Goal: Information Seeking & Learning: Learn about a topic

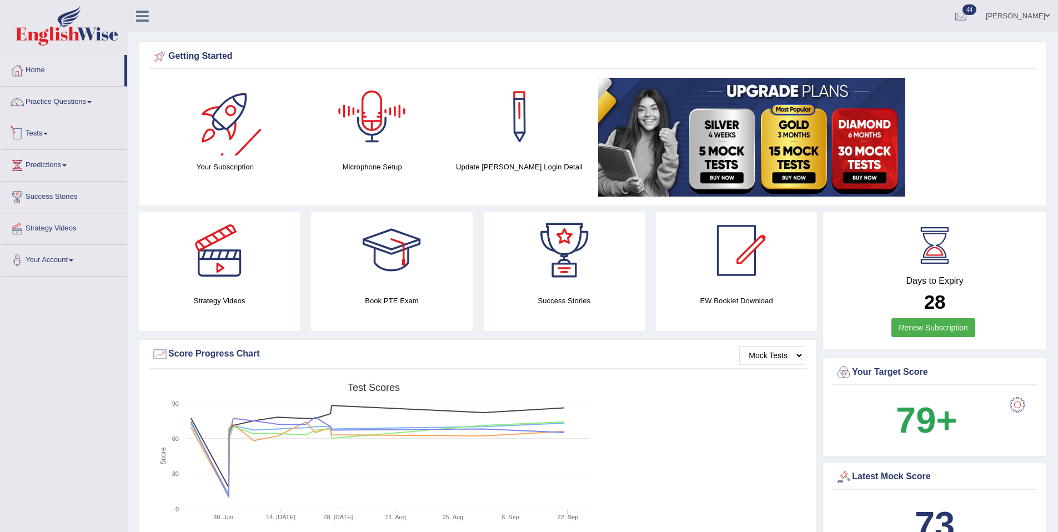
click at [19, 140] on div at bounding box center [17, 134] width 17 height 17
click at [37, 201] on link "History" at bounding box center [73, 199] width 104 height 20
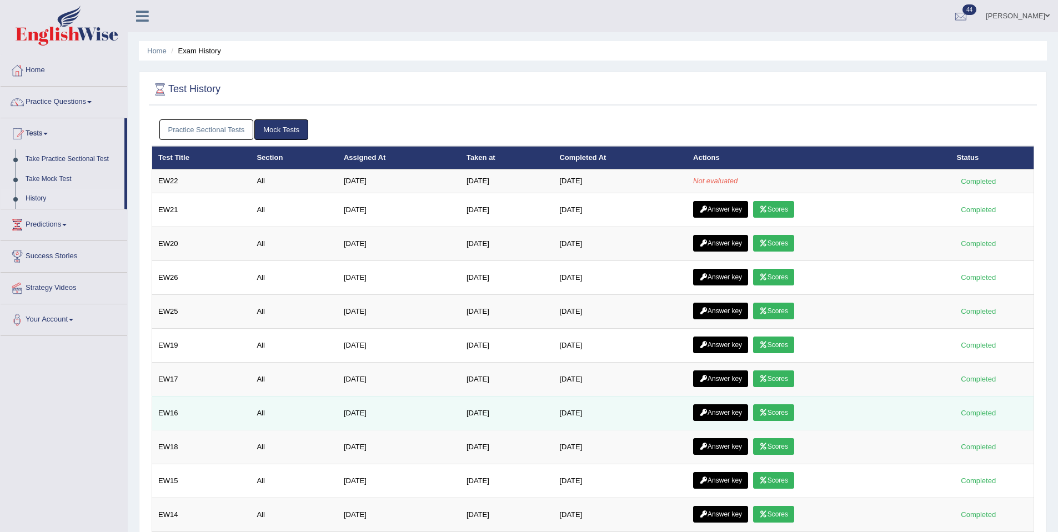
click at [673, 423] on td "Jul 13, 2025" at bounding box center [620, 413] width 134 height 34
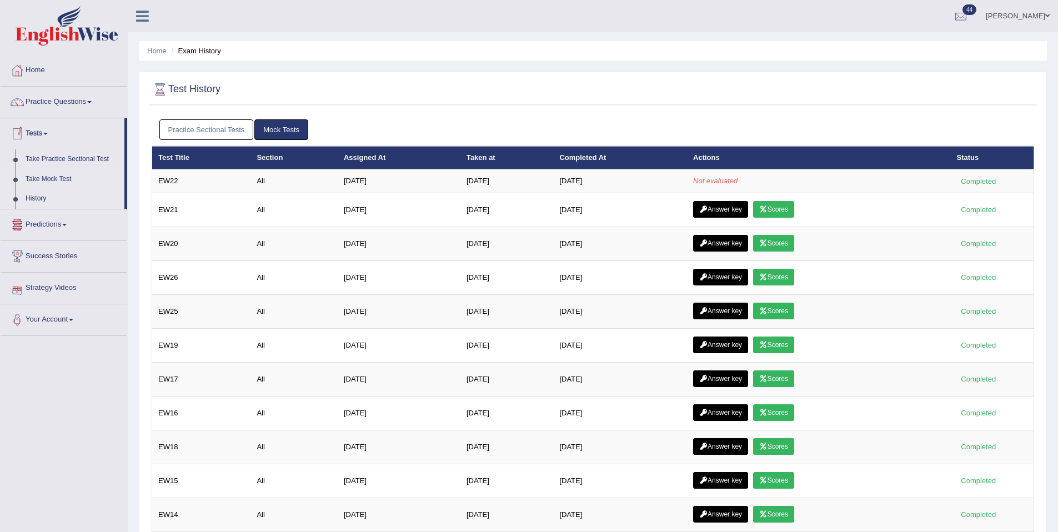
click at [53, 183] on link "Take Mock Test" at bounding box center [73, 179] width 104 height 20
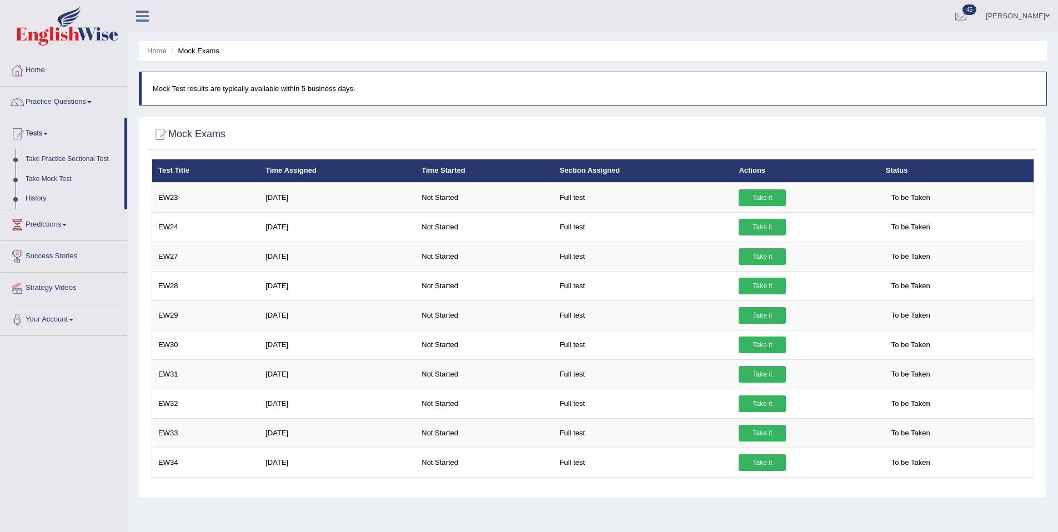
click at [46, 199] on link "History" at bounding box center [73, 199] width 104 height 20
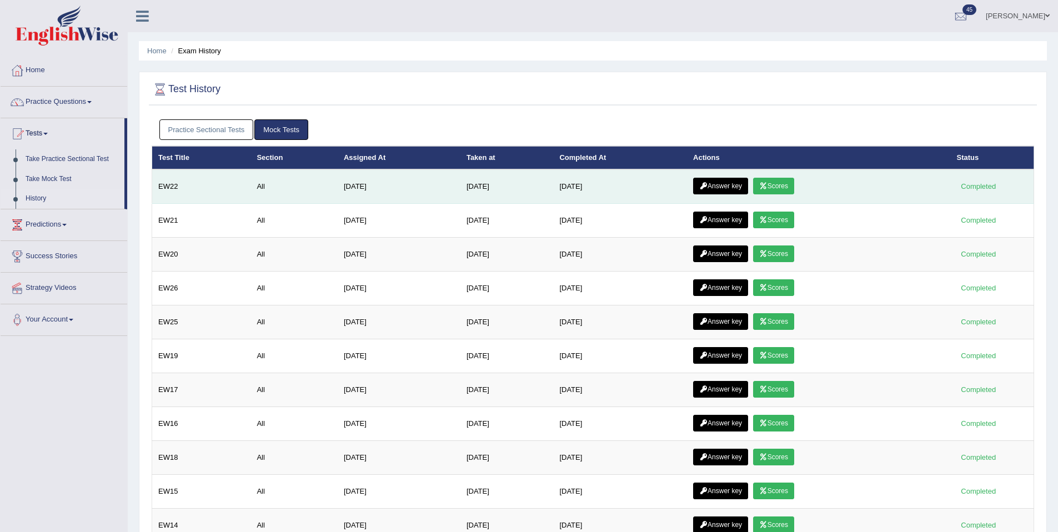
click at [716, 188] on link "Answer key" at bounding box center [720, 186] width 55 height 17
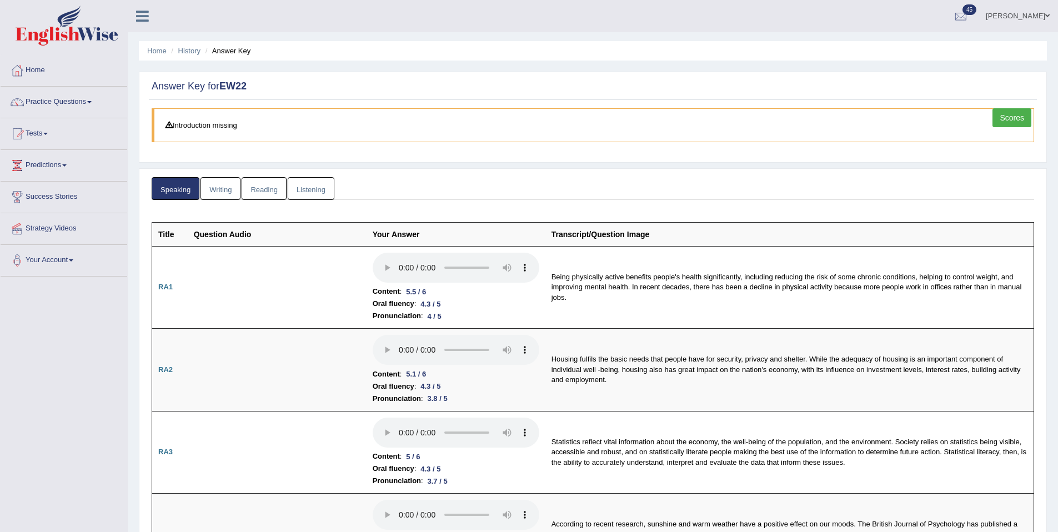
click at [1003, 118] on link "Scores" at bounding box center [1012, 117] width 39 height 19
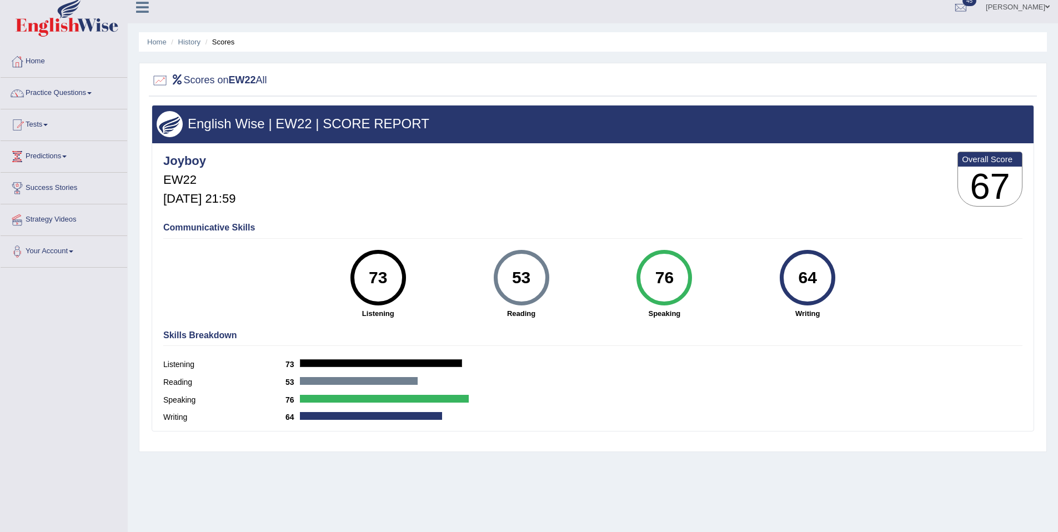
scroll to position [51, 0]
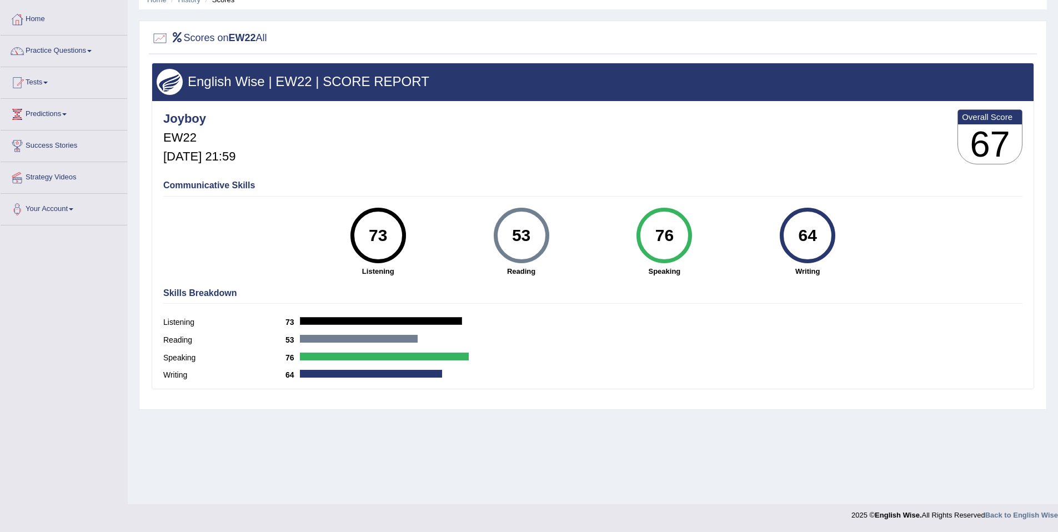
click at [45, 75] on link "Tests" at bounding box center [64, 81] width 127 height 28
click at [38, 149] on link "History" at bounding box center [73, 148] width 104 height 20
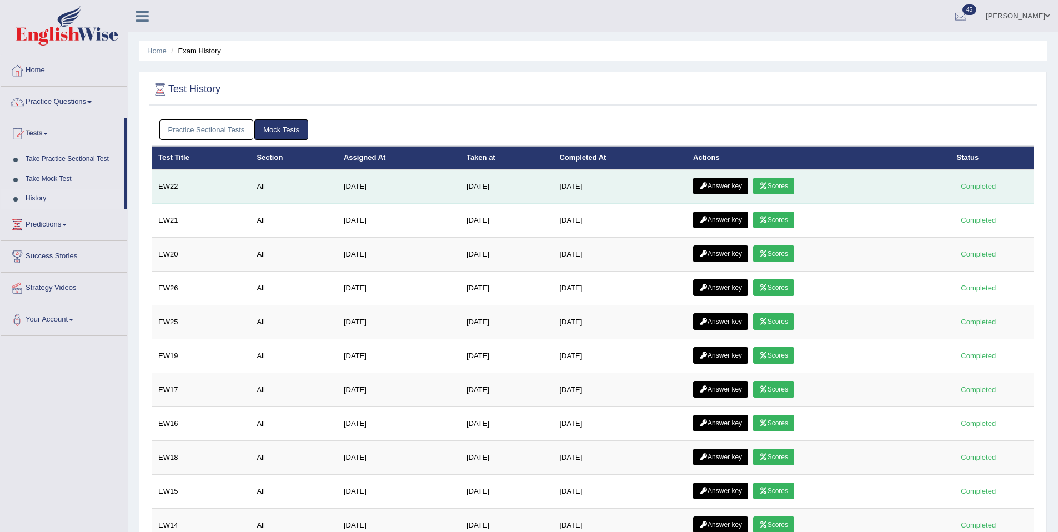
click at [716, 183] on link "Answer key" at bounding box center [720, 186] width 55 height 17
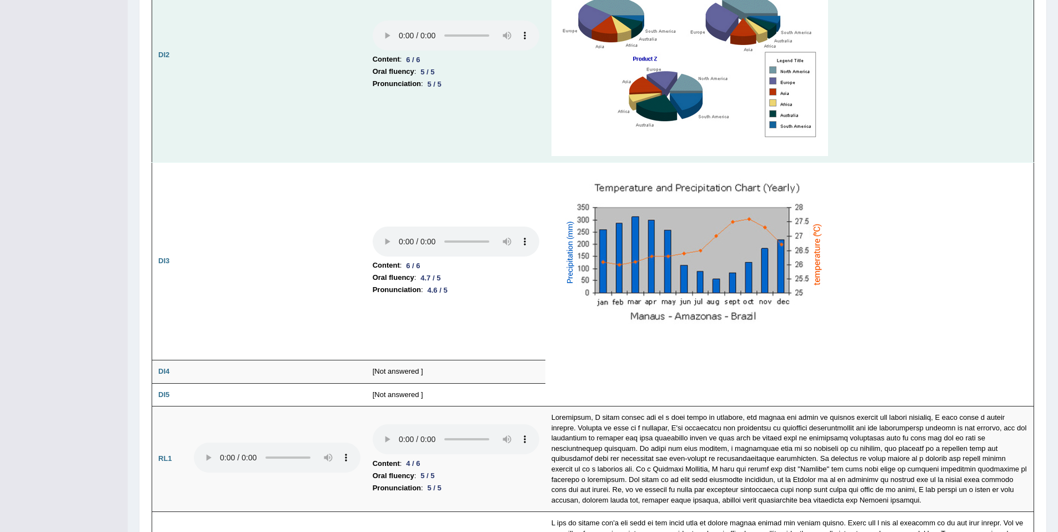
scroll to position [1983, 0]
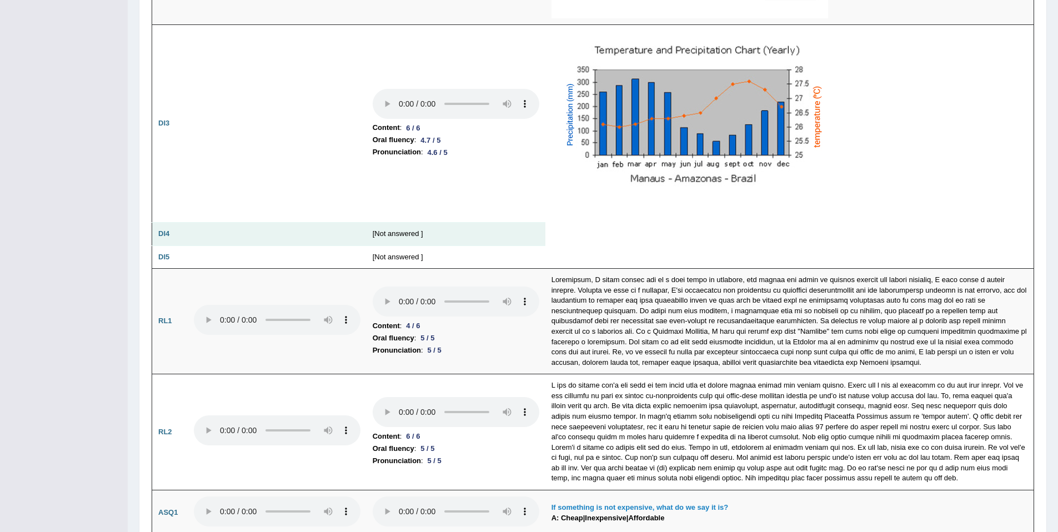
click at [402, 240] on td "[Not answered ]" at bounding box center [456, 234] width 179 height 23
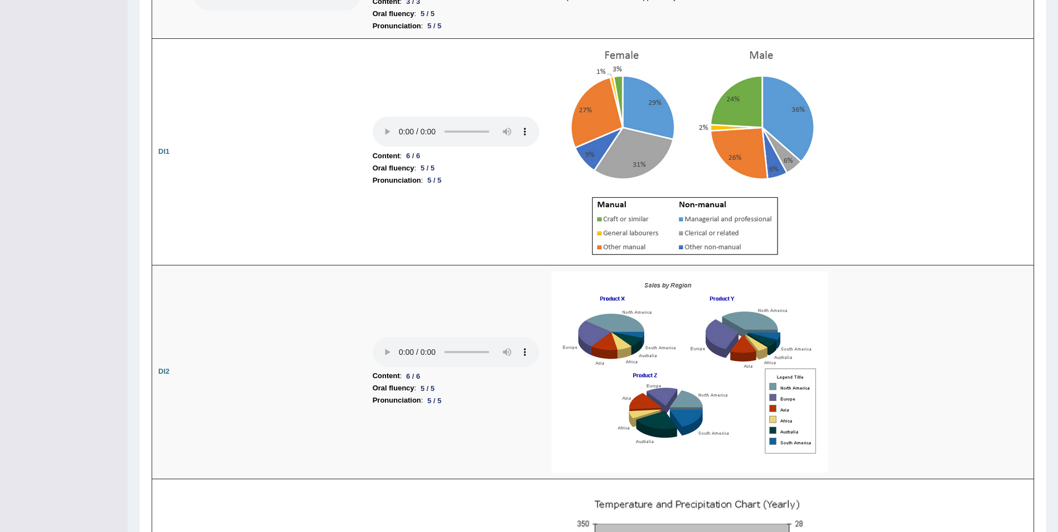
scroll to position [0, 0]
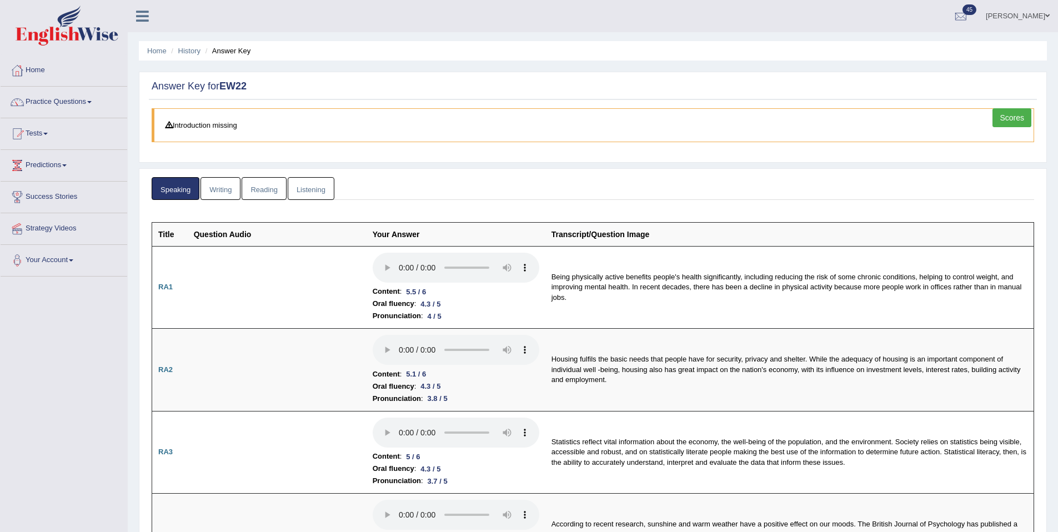
click at [214, 184] on link "Writing" at bounding box center [221, 188] width 40 height 23
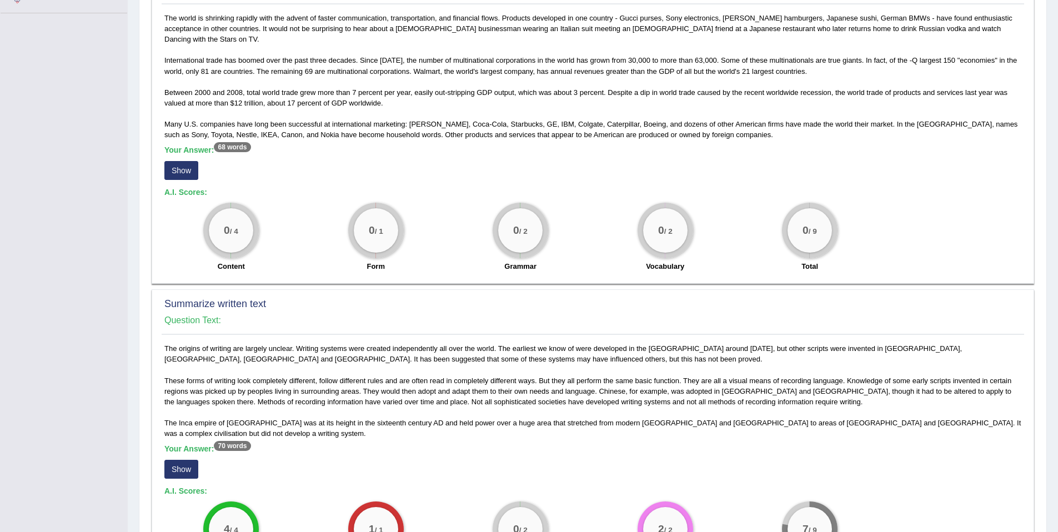
scroll to position [241, 0]
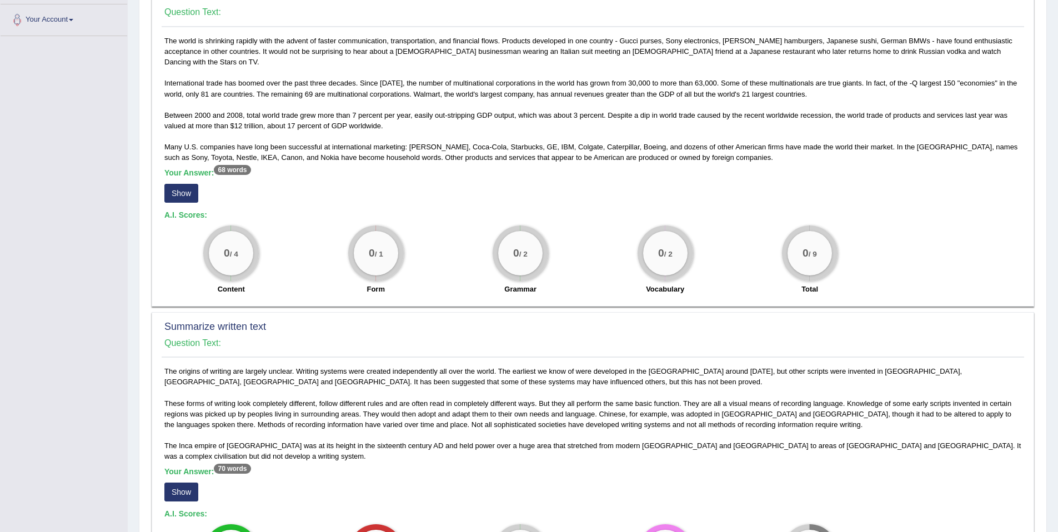
click at [189, 172] on div "Your Answer: 68 words Show" at bounding box center [592, 186] width 857 height 37
click at [188, 184] on button "Show" at bounding box center [181, 193] width 34 height 19
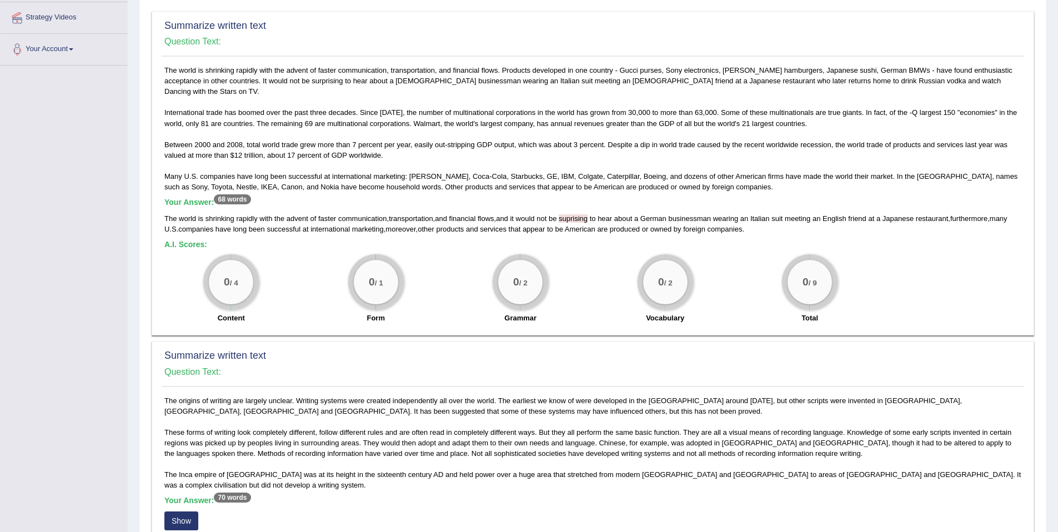
scroll to position [213, 0]
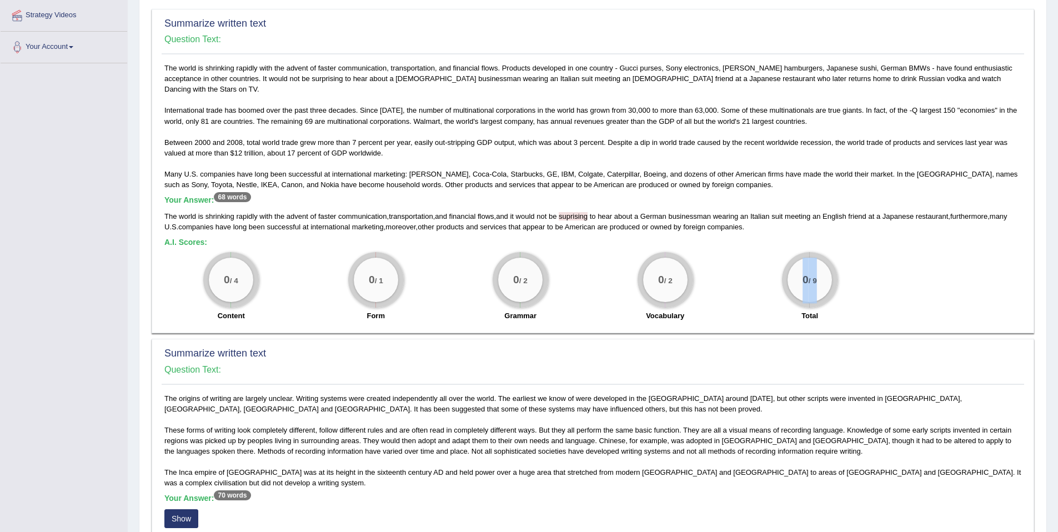
drag, startPoint x: 769, startPoint y: 263, endPoint x: 795, endPoint y: 253, distance: 27.7
click at [795, 258] on div "0 / 9" at bounding box center [810, 280] width 44 height 44
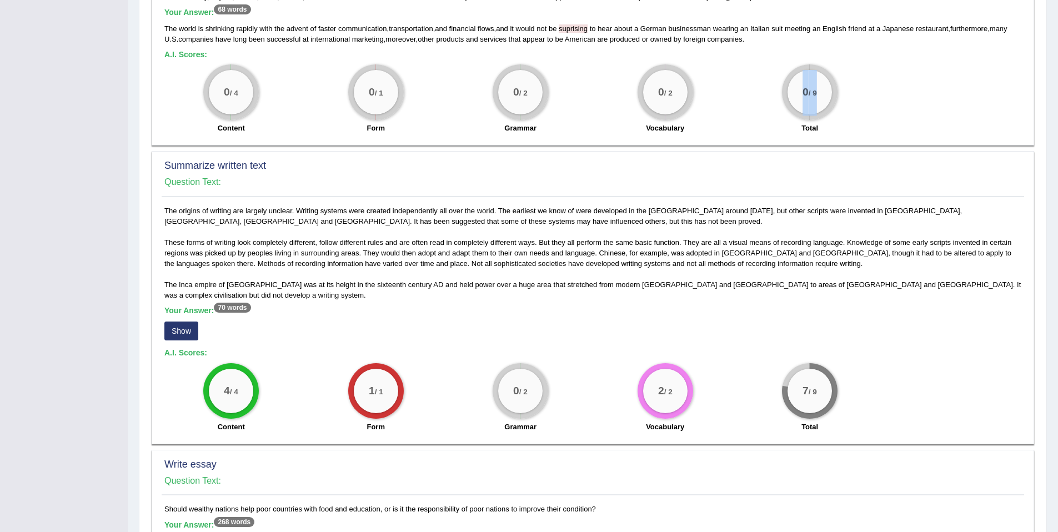
scroll to position [451, 0]
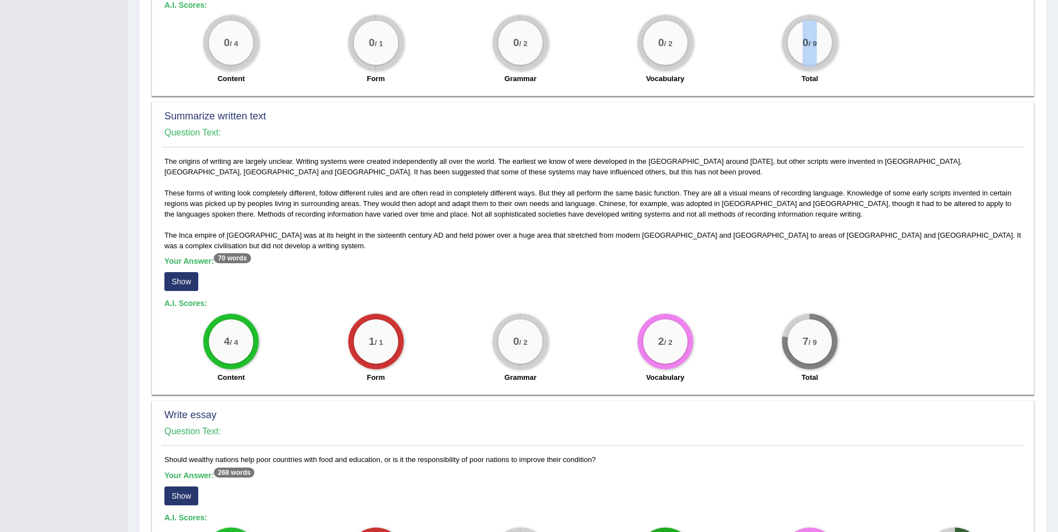
click at [183, 272] on button "Show" at bounding box center [181, 281] width 34 height 19
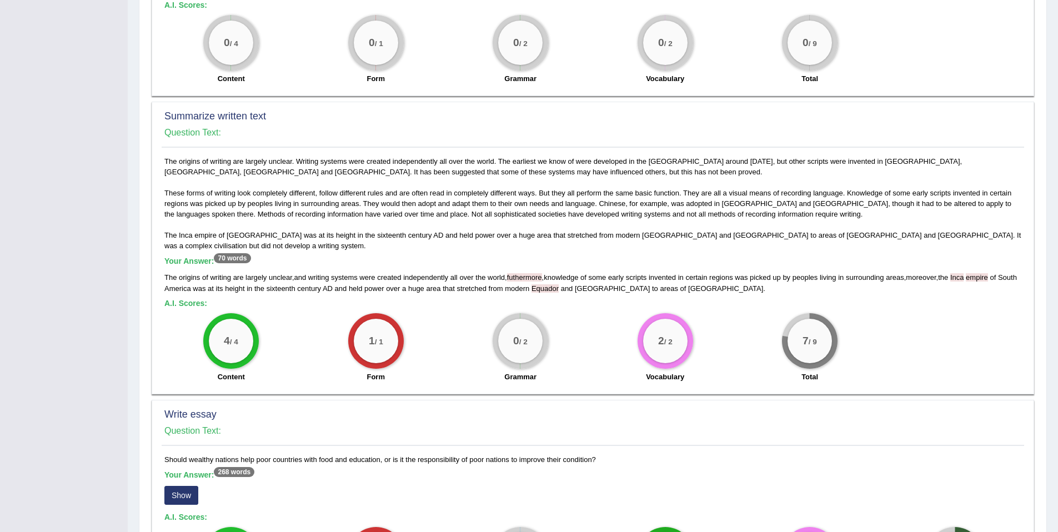
click at [625, 328] on div "2 / 2 Vocabulary" at bounding box center [665, 349] width 144 height 72
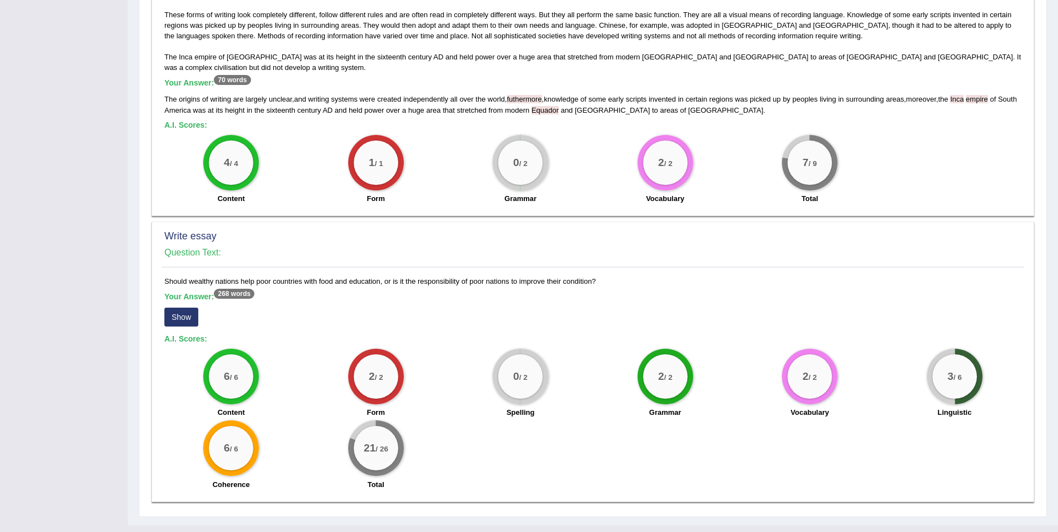
scroll to position [0, 0]
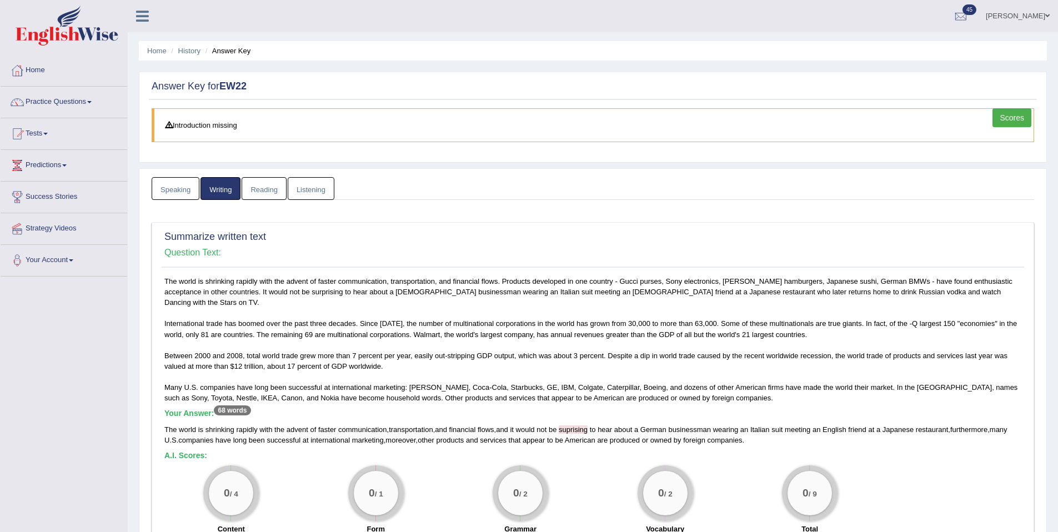
click at [262, 186] on link "Reading" at bounding box center [264, 188] width 44 height 23
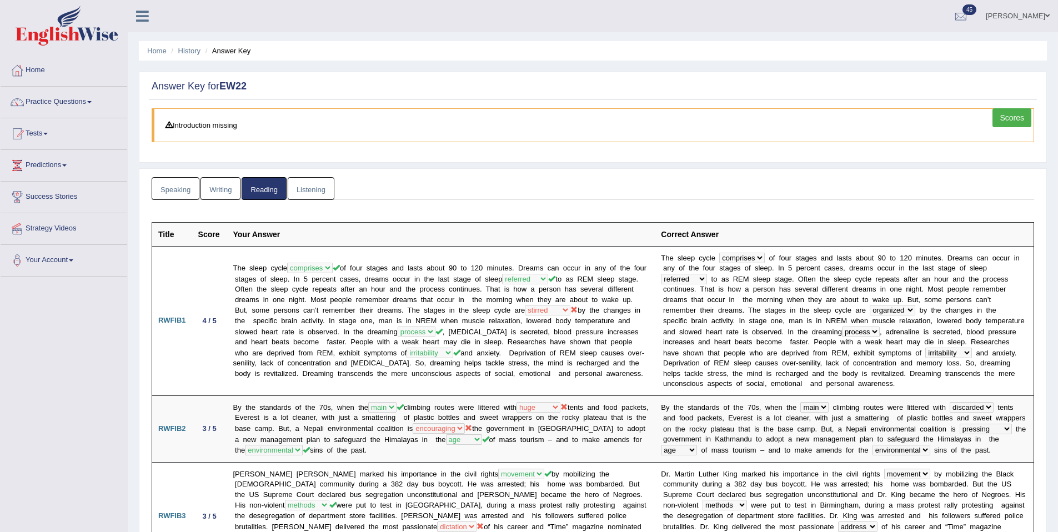
click at [305, 182] on link "Listening" at bounding box center [311, 188] width 47 height 23
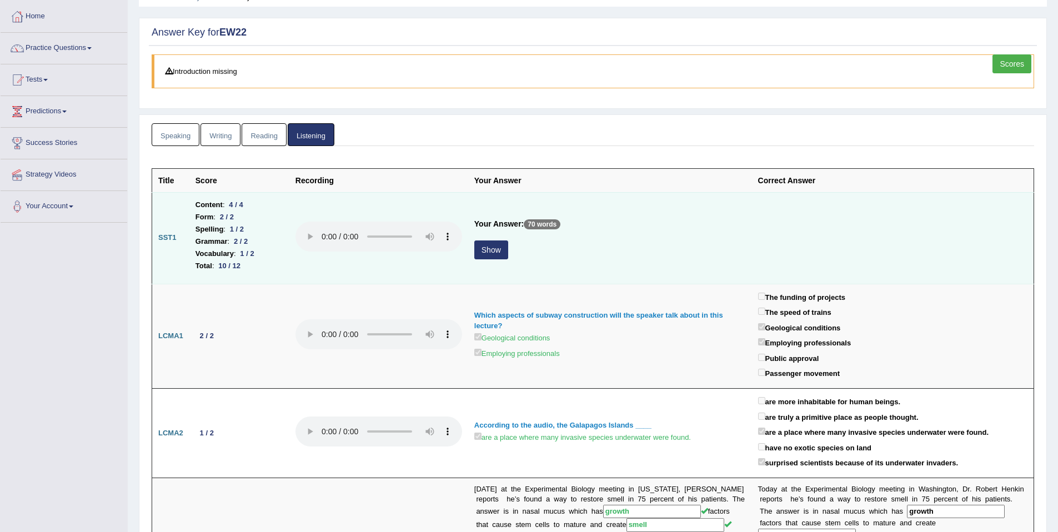
scroll to position [55, 0]
click at [482, 249] on button "Show" at bounding box center [491, 248] width 34 height 19
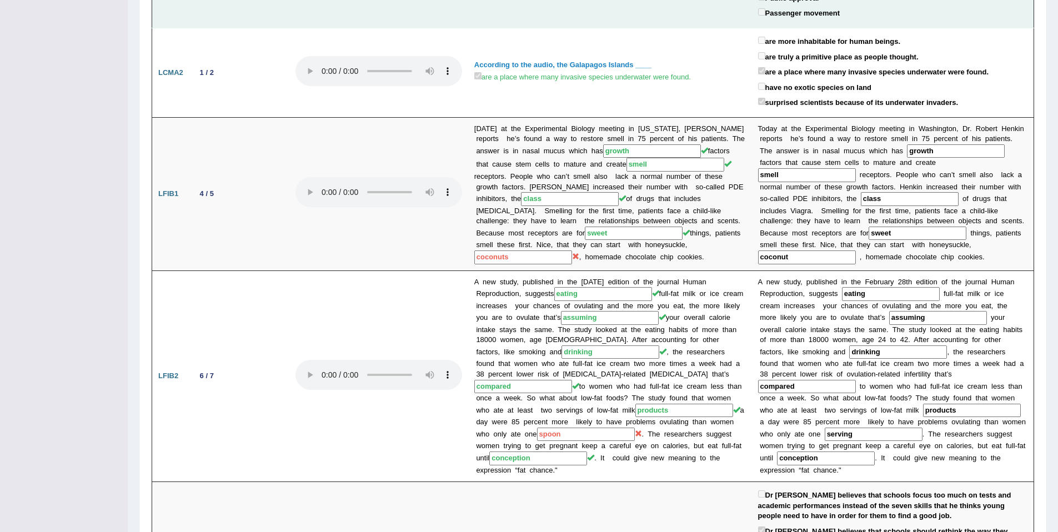
scroll to position [0, 0]
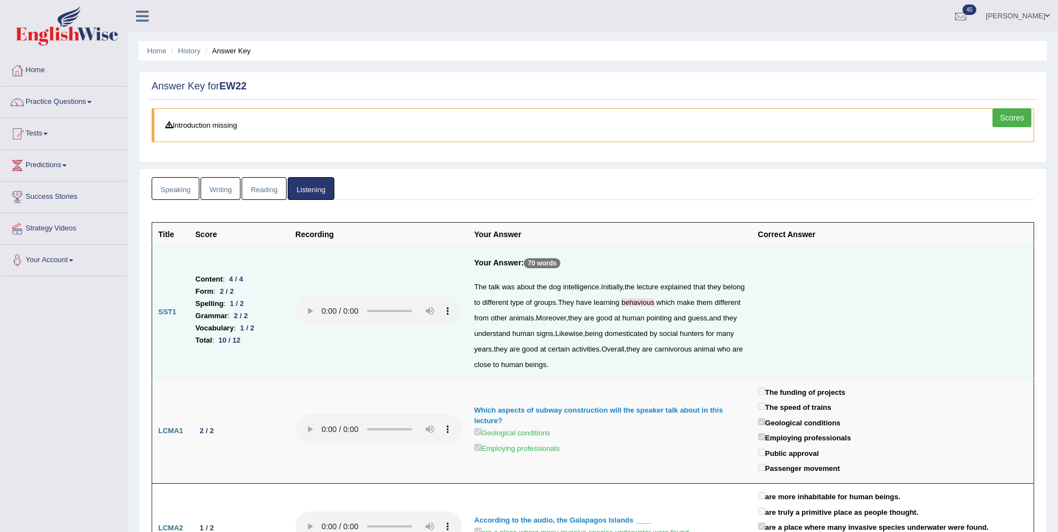
click at [1015, 117] on link "Scores" at bounding box center [1012, 117] width 39 height 19
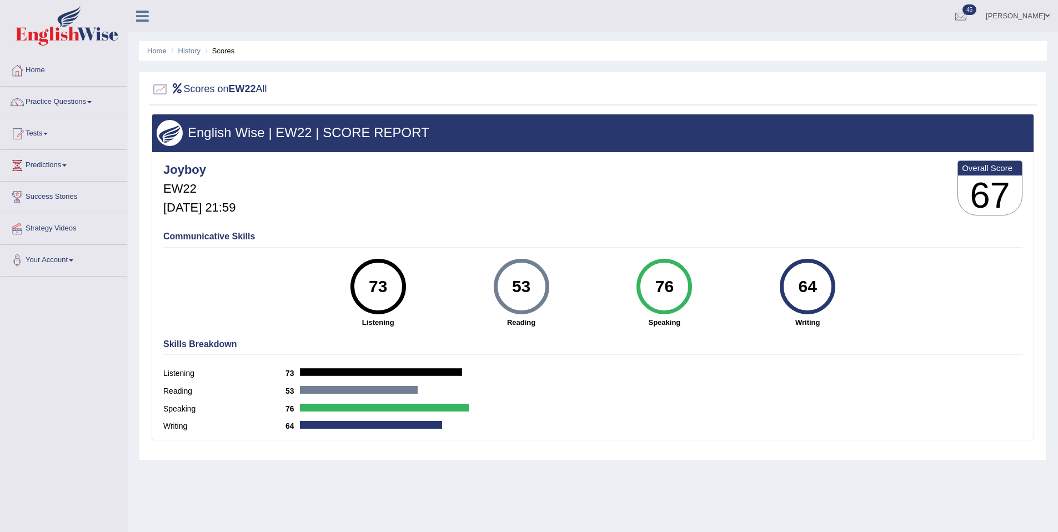
drag, startPoint x: 515, startPoint y: 281, endPoint x: 530, endPoint y: 284, distance: 15.9
click at [530, 284] on div "53" at bounding box center [521, 286] width 41 height 47
click at [673, 302] on div "76" at bounding box center [665, 286] width 41 height 47
click at [46, 134] on link "Tests" at bounding box center [64, 132] width 127 height 28
click at [73, 106] on link "Practice Questions" at bounding box center [64, 101] width 127 height 28
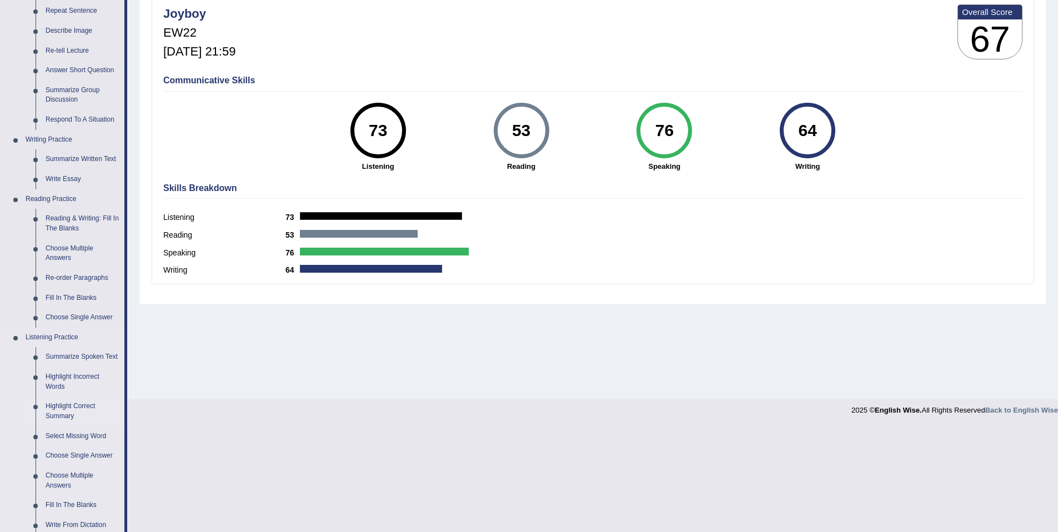
scroll to position [287, 0]
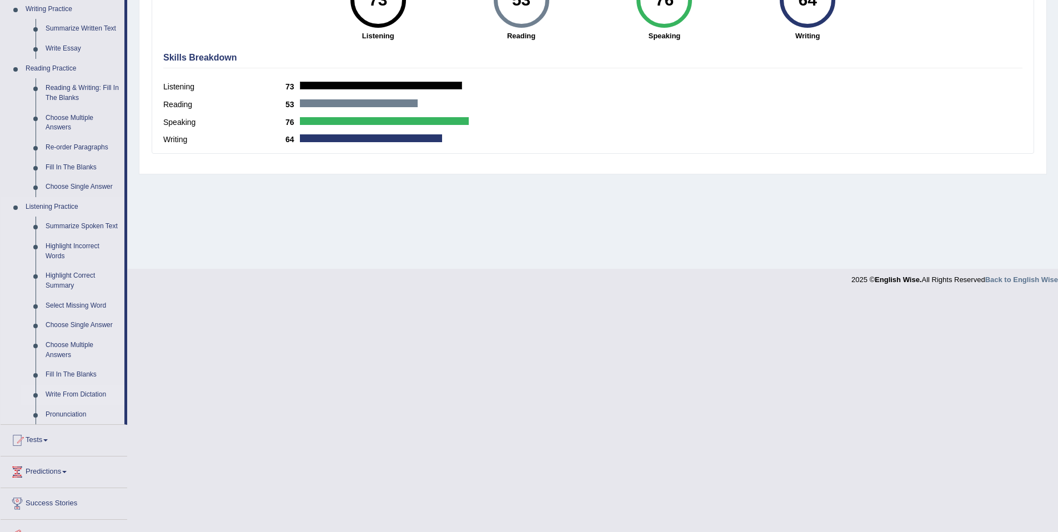
click at [62, 405] on link "Write From Dictation" at bounding box center [83, 395] width 84 height 20
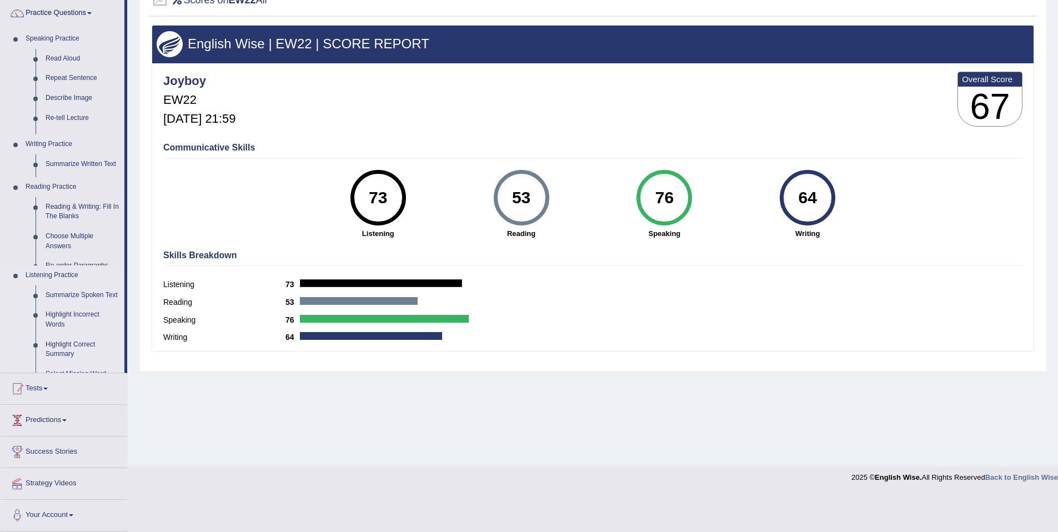
scroll to position [51, 0]
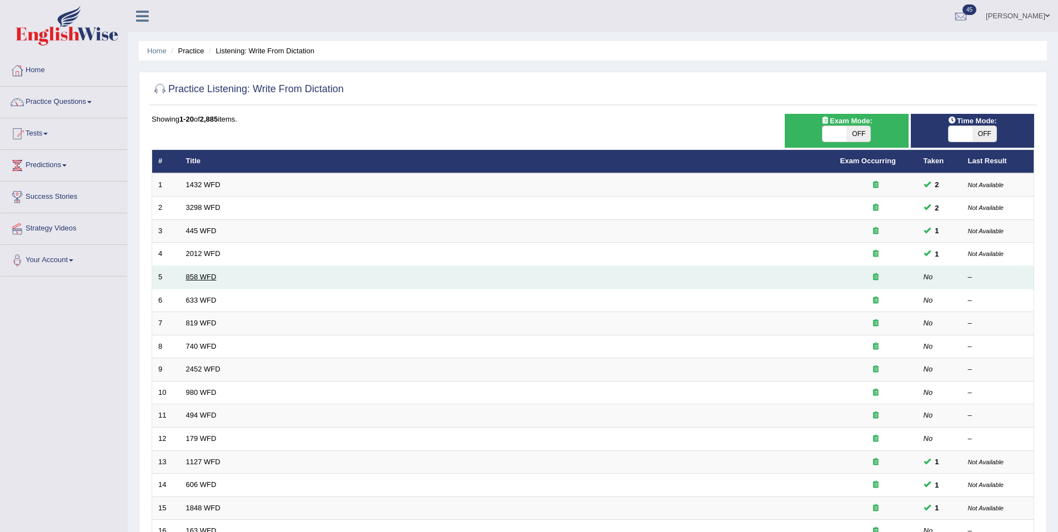
click at [206, 274] on link "858 WFD" at bounding box center [201, 277] width 31 height 8
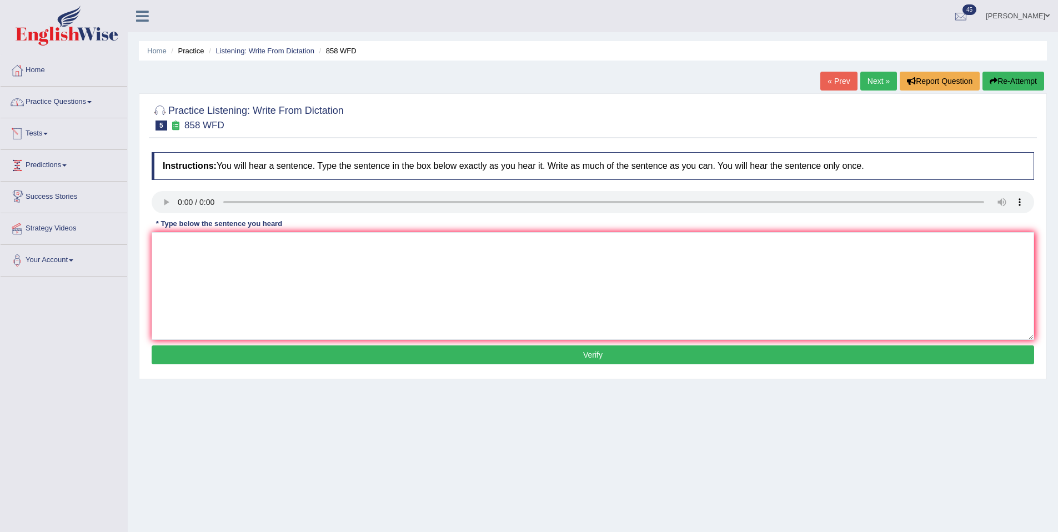
click at [67, 106] on link "Practice Questions" at bounding box center [64, 101] width 127 height 28
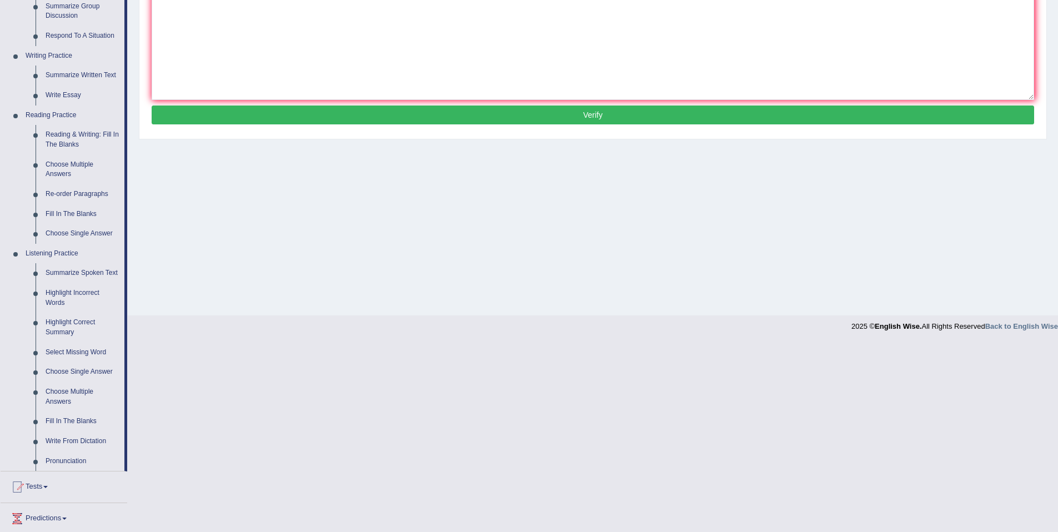
scroll to position [286, 0]
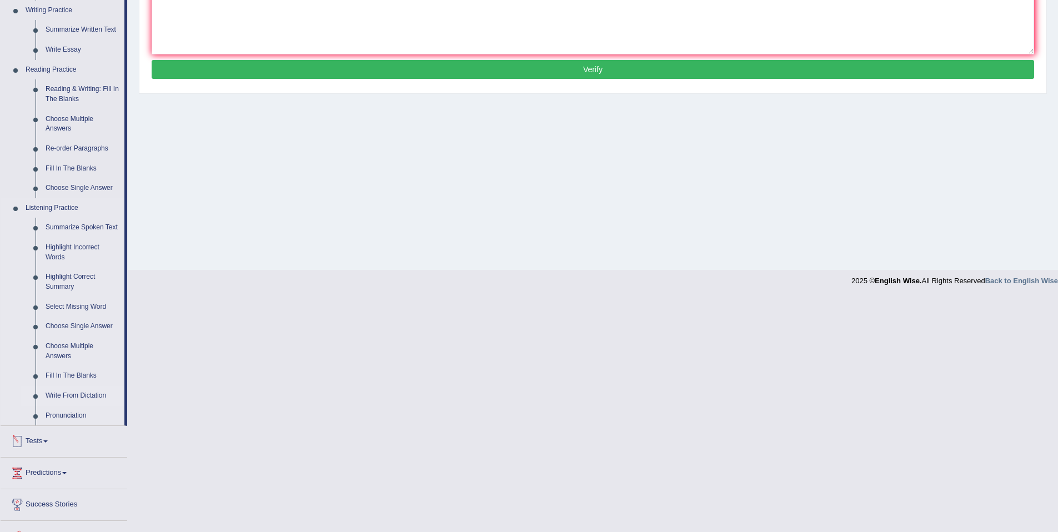
click at [78, 406] on link "Write From Dictation" at bounding box center [83, 396] width 84 height 20
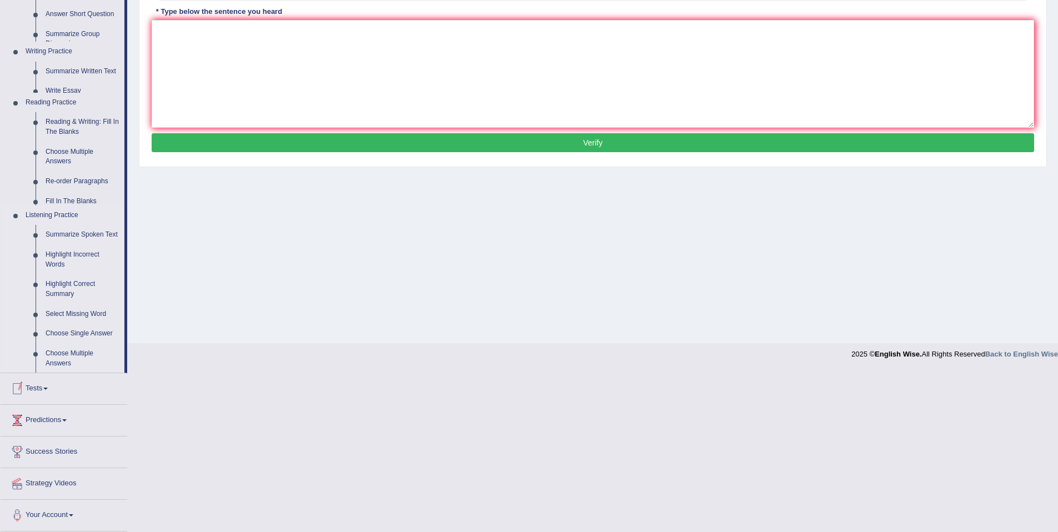
scroll to position [51, 0]
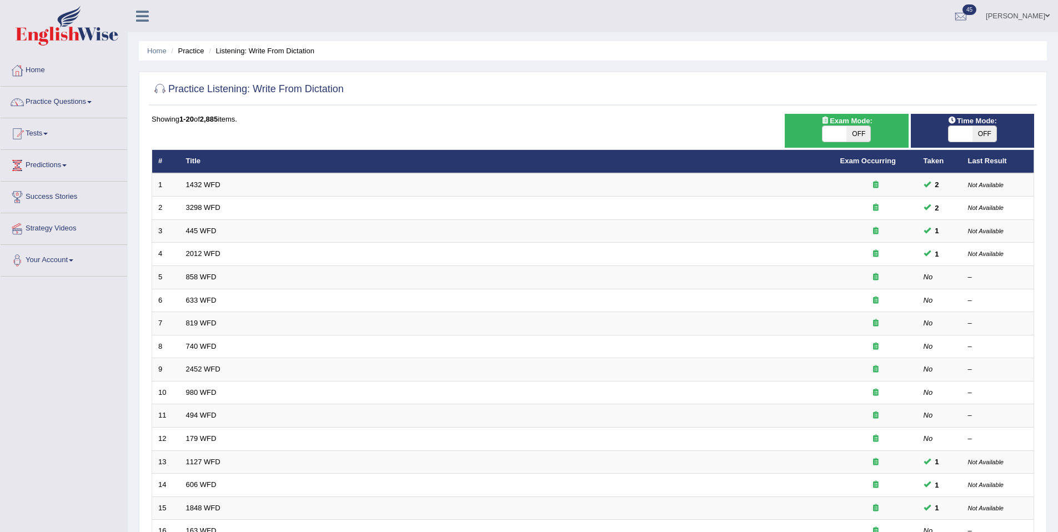
click at [990, 132] on span "OFF" at bounding box center [985, 134] width 24 height 16
checkbox input "true"
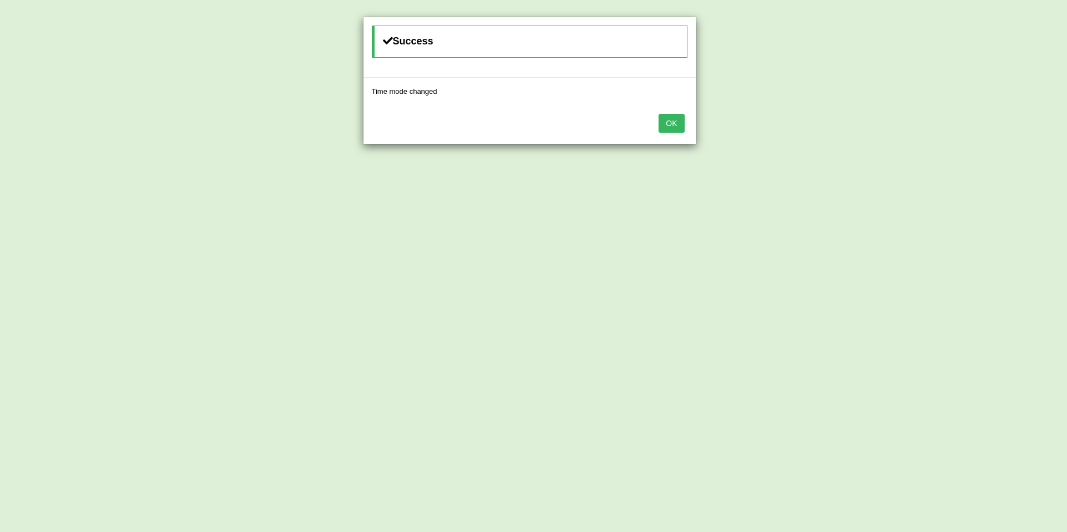
click at [682, 126] on button "OK" at bounding box center [671, 123] width 26 height 19
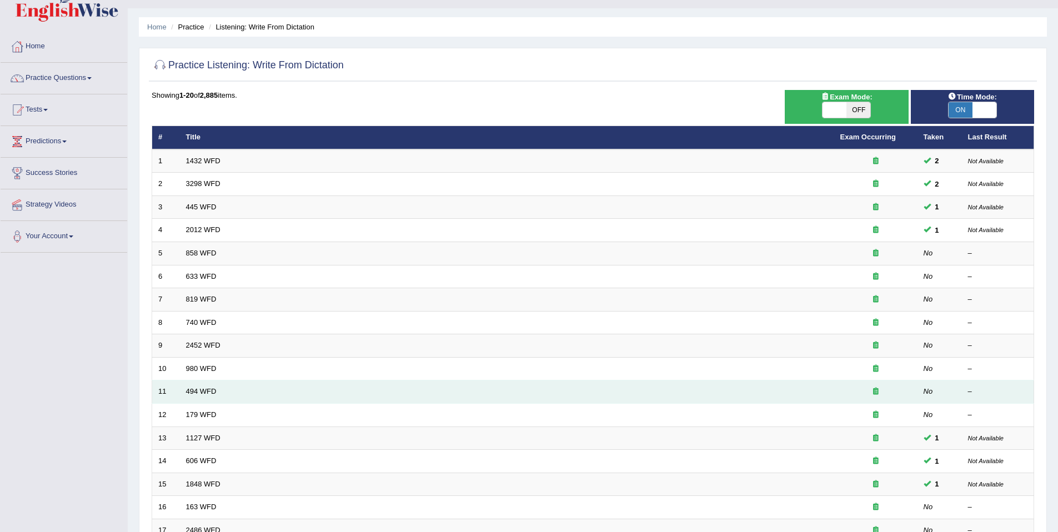
scroll to position [8, 0]
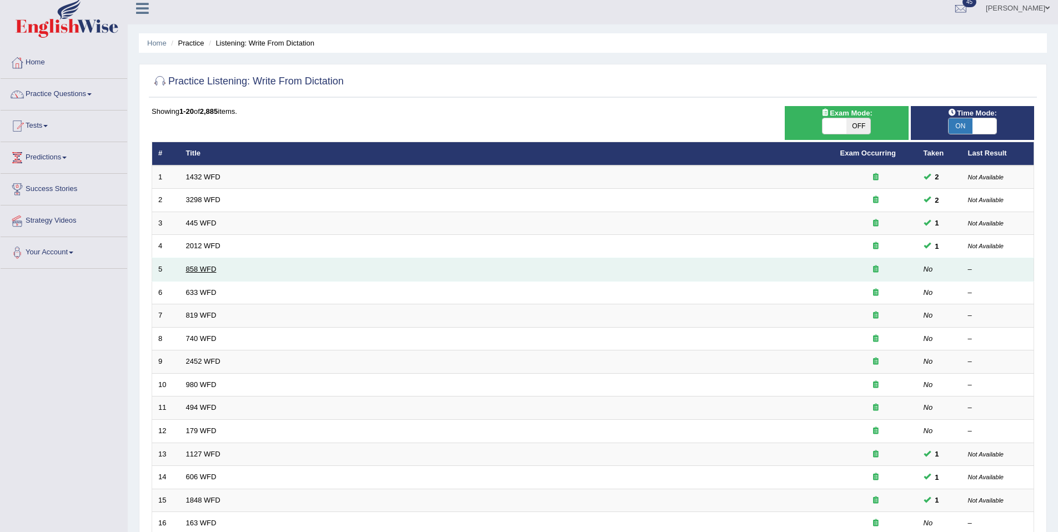
click at [204, 270] on link "858 WFD" at bounding box center [201, 269] width 31 height 8
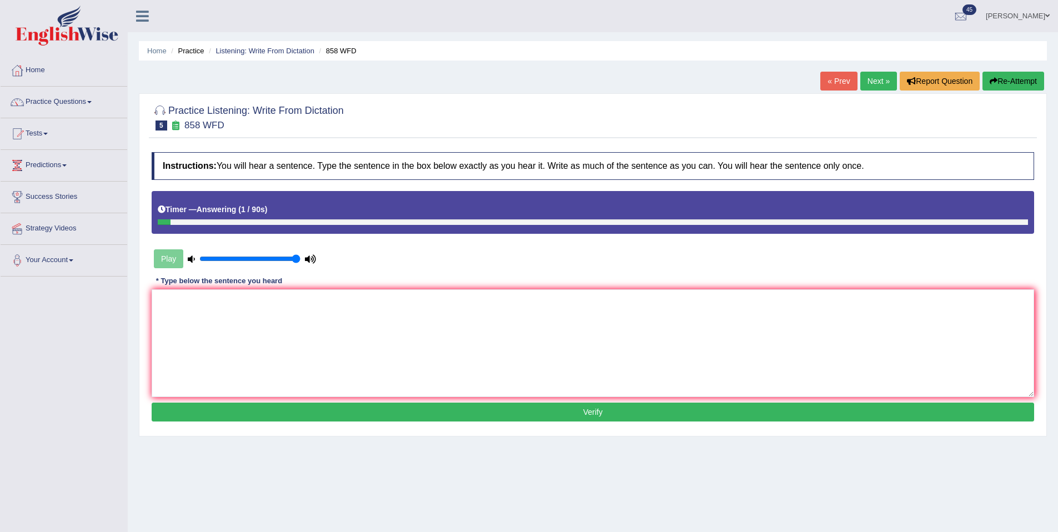
click at [880, 84] on link "Next »" at bounding box center [879, 81] width 37 height 19
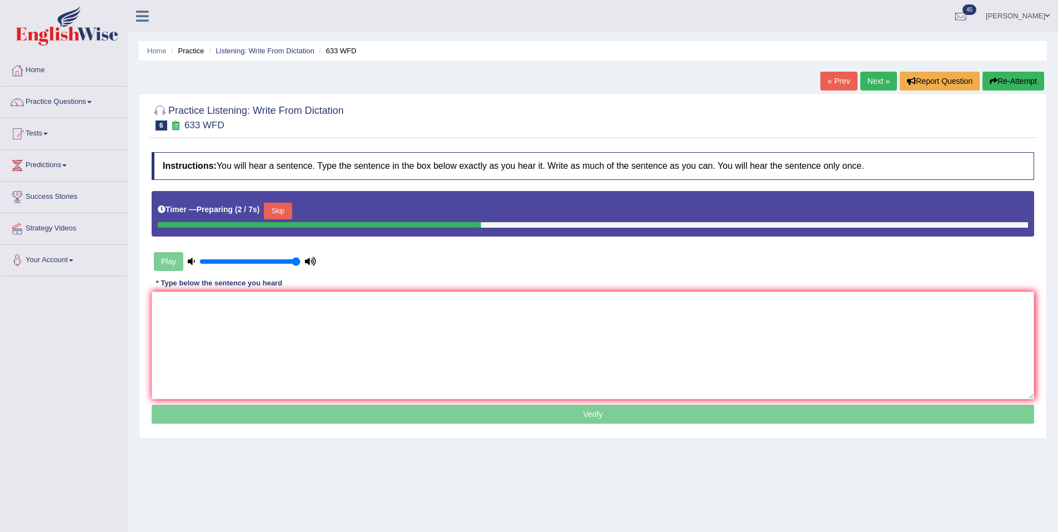
click at [292, 209] on button "Skip" at bounding box center [278, 211] width 28 height 17
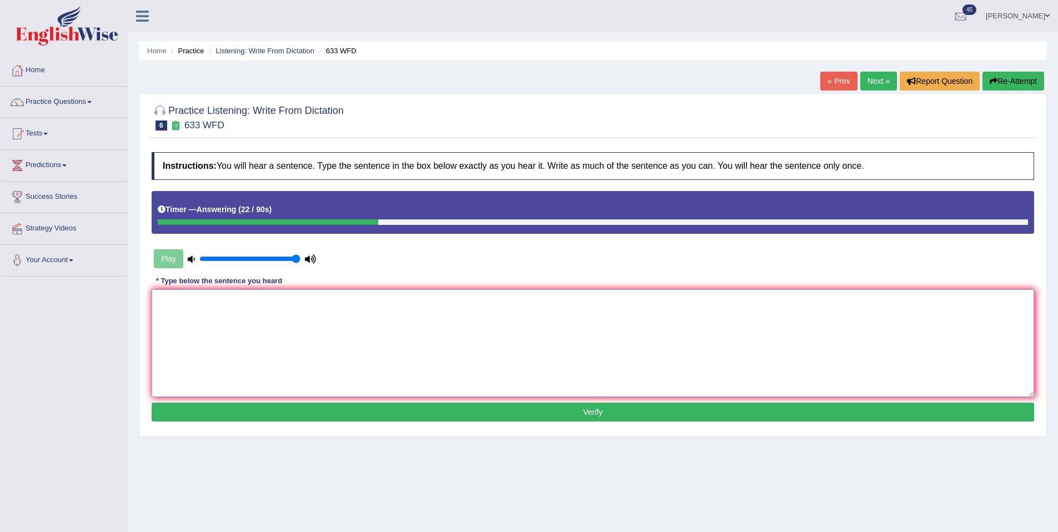
click at [278, 312] on textarea at bounding box center [593, 343] width 883 height 108
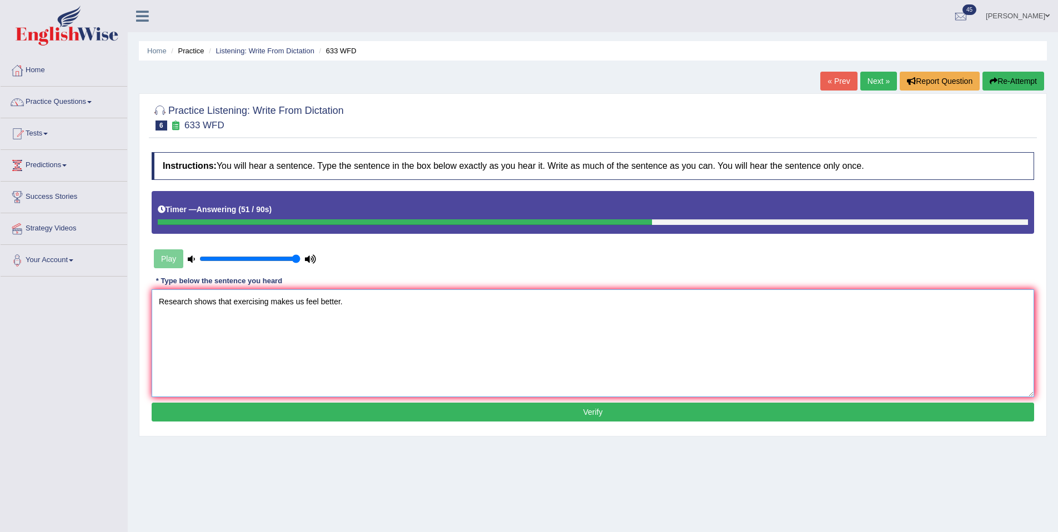
click at [318, 297] on textarea "Research shows that exercising makes us feel better." at bounding box center [593, 343] width 883 height 108
type textarea "Research shows that exercising makes us feels better."
click at [435, 407] on button "Verify" at bounding box center [593, 412] width 883 height 19
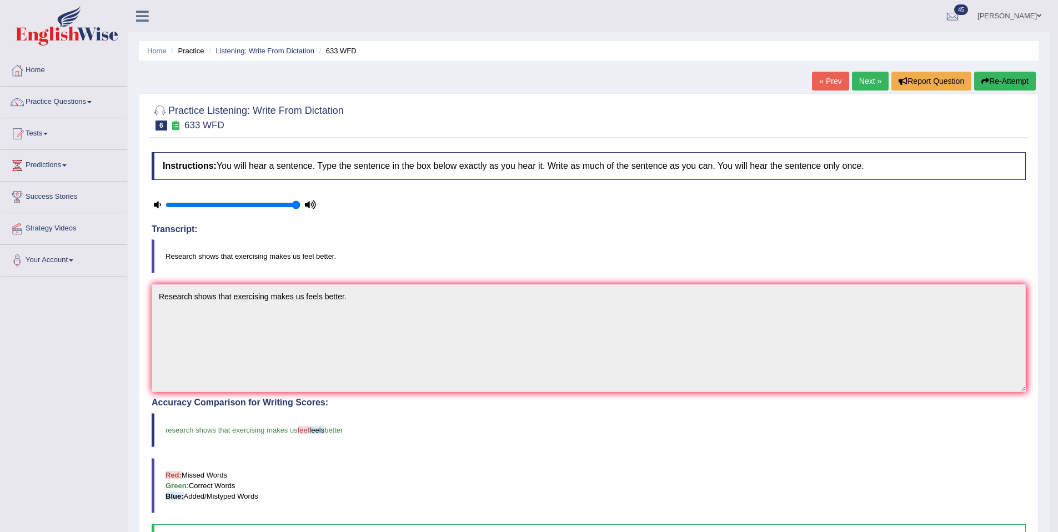
click at [873, 88] on link "Next »" at bounding box center [870, 81] width 37 height 19
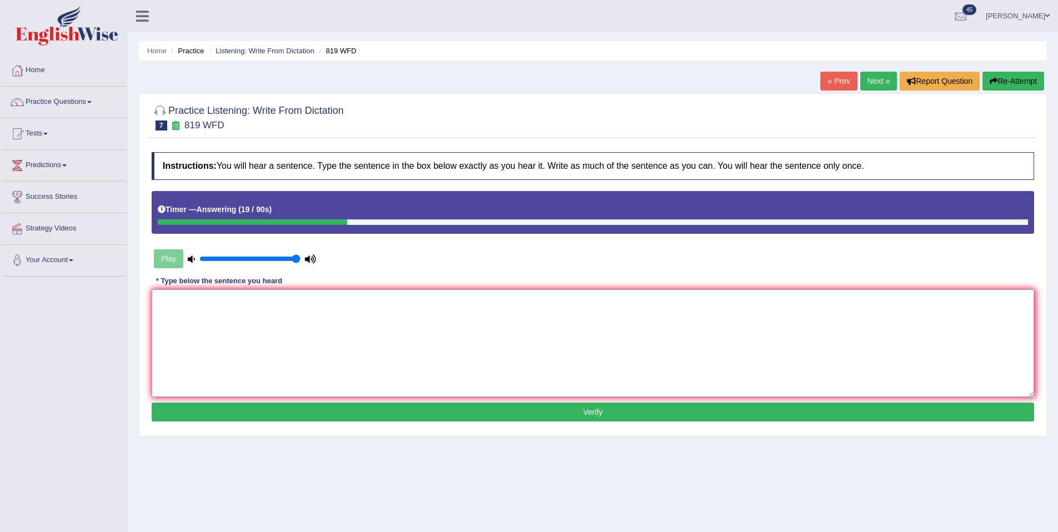
click at [551, 335] on textarea at bounding box center [593, 343] width 883 height 108
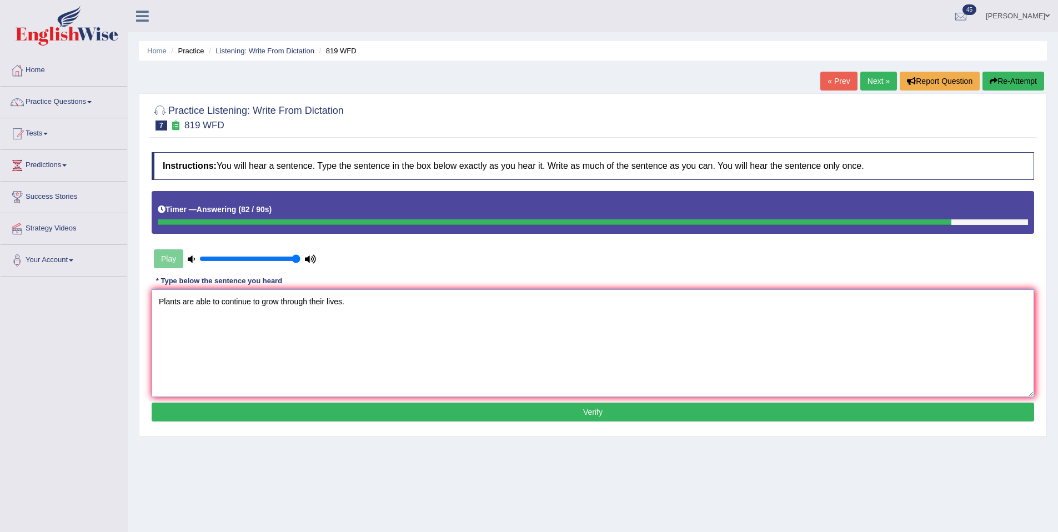
click at [309, 304] on textarea "Plants are able to continue to grow through their lives." at bounding box center [593, 343] width 883 height 108
type textarea "Plants are able to continue to grow throughout their lives."
click at [514, 414] on button "Verify" at bounding box center [593, 412] width 883 height 19
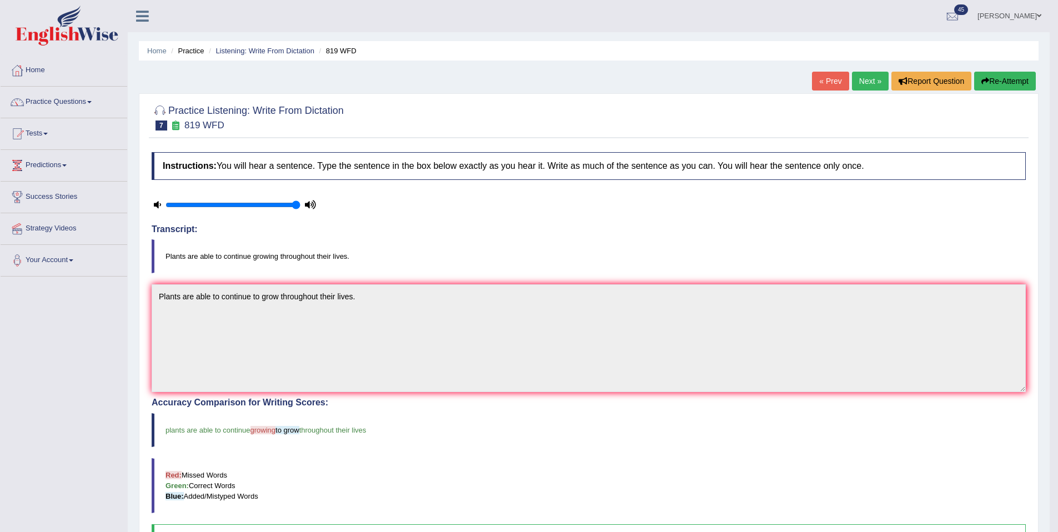
scroll to position [11, 0]
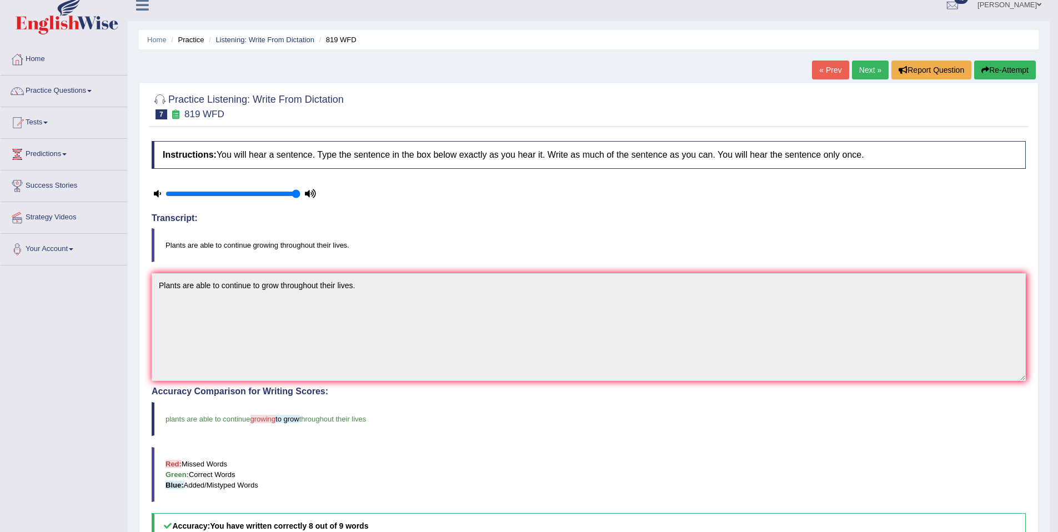
click at [852, 75] on link "Next »" at bounding box center [870, 70] width 37 height 19
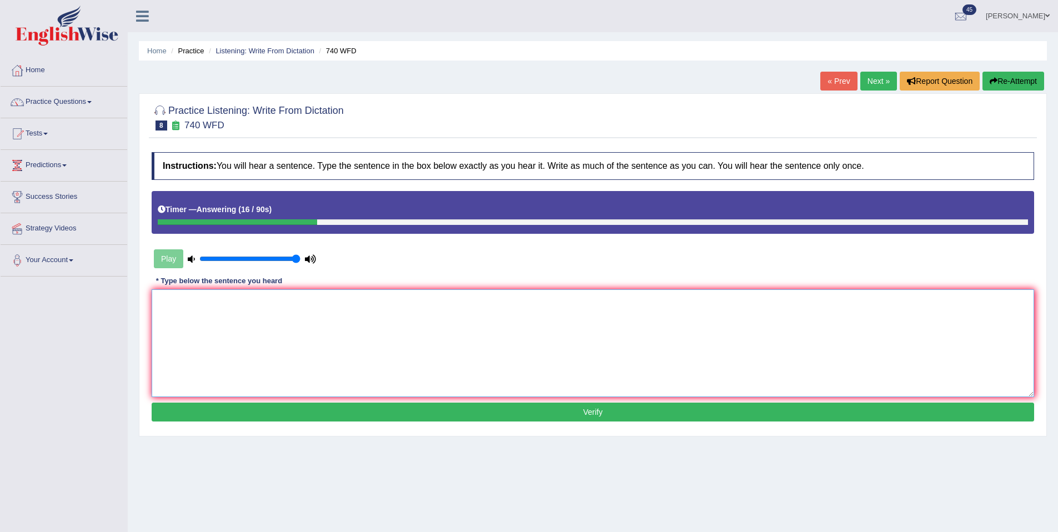
click at [570, 334] on textarea at bounding box center [593, 343] width 883 height 108
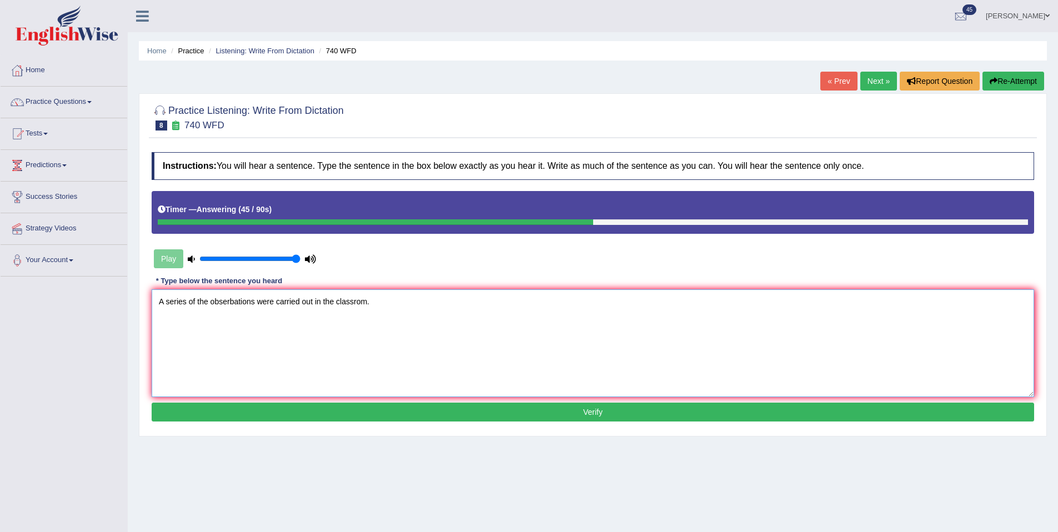
click at [234, 301] on textarea "A series of the obserbations were carried out in the classrom." at bounding box center [593, 343] width 883 height 108
drag, startPoint x: 362, startPoint y: 300, endPoint x: 475, endPoint y: 322, distance: 115.5
click at [362, 301] on textarea "A series of the observations were carried out in the classrom." at bounding box center [593, 343] width 883 height 108
type textarea "A series of the observations were carried out in the classroom."
click at [458, 415] on button "Verify" at bounding box center [593, 412] width 883 height 19
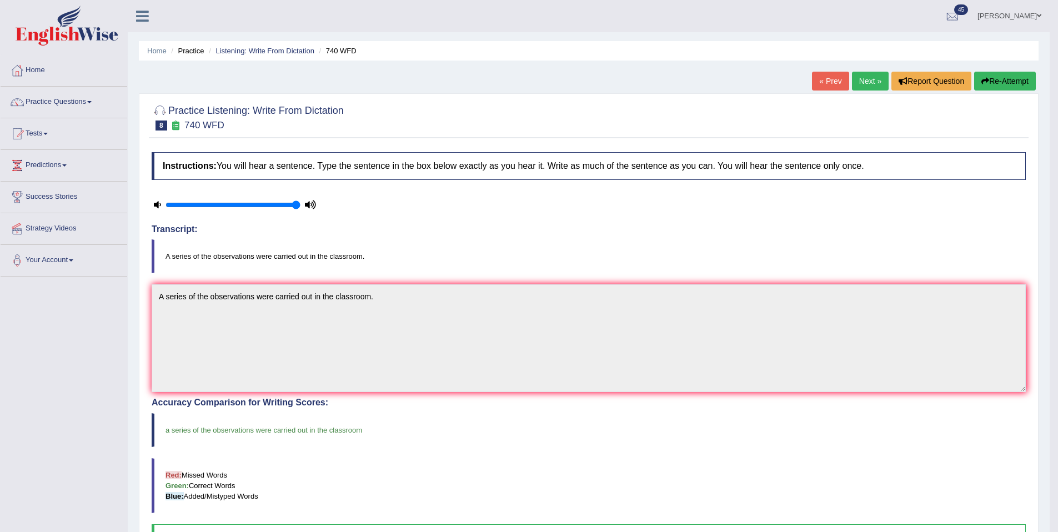
click at [868, 84] on link "Next »" at bounding box center [870, 81] width 37 height 19
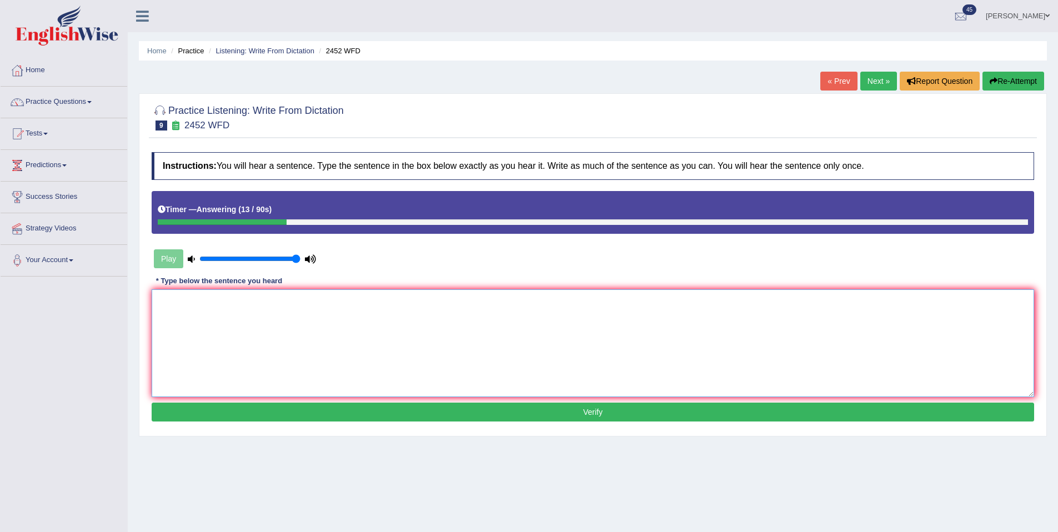
click at [561, 318] on textarea at bounding box center [593, 343] width 883 height 108
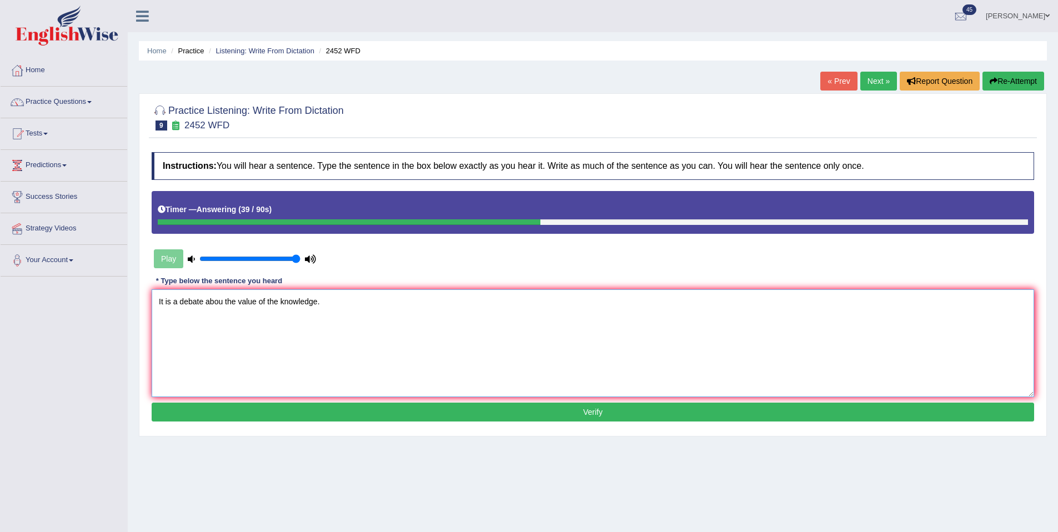
click at [222, 303] on textarea "It is a debate abou the value of the knowledge." at bounding box center [593, 343] width 883 height 108
type textarea "It is a debate about the value of the knowledge."
click at [338, 403] on p "Verify" at bounding box center [593, 412] width 883 height 19
click at [474, 428] on div "Instructions: You will hear a sentence. Type the sentence in the box below exac…" at bounding box center [593, 288] width 888 height 283
click at [478, 417] on button "Verify" at bounding box center [593, 412] width 883 height 19
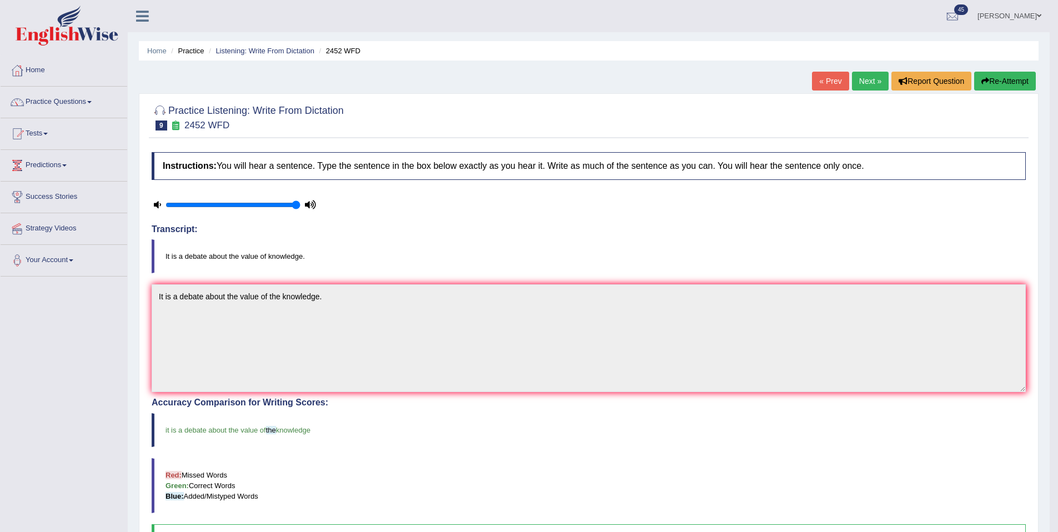
click at [860, 86] on link "Next »" at bounding box center [870, 81] width 37 height 19
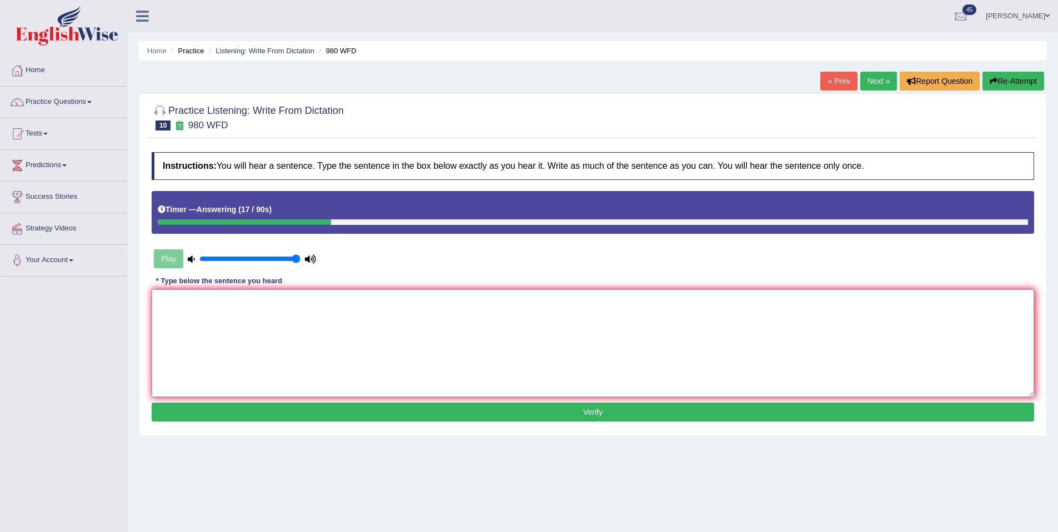
click at [459, 343] on textarea at bounding box center [593, 343] width 883 height 108
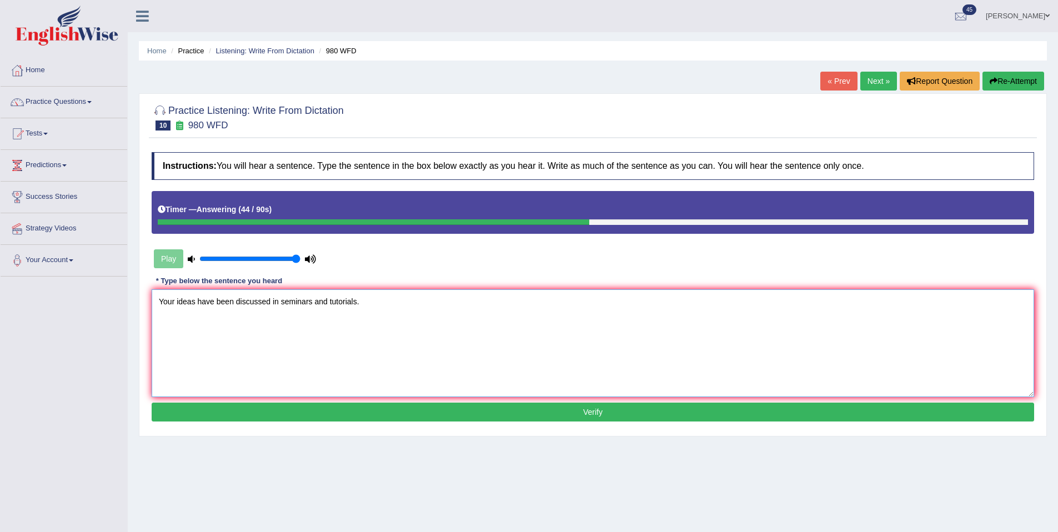
type textarea "Your ideas have been discussed in seminars and tutorials."
click at [509, 412] on button "Verify" at bounding box center [593, 412] width 883 height 19
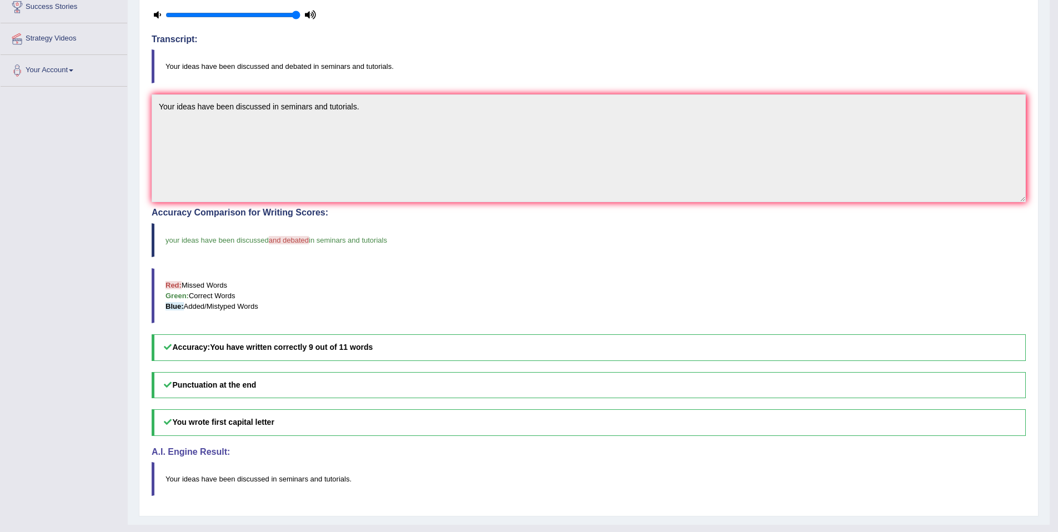
scroll to position [211, 0]
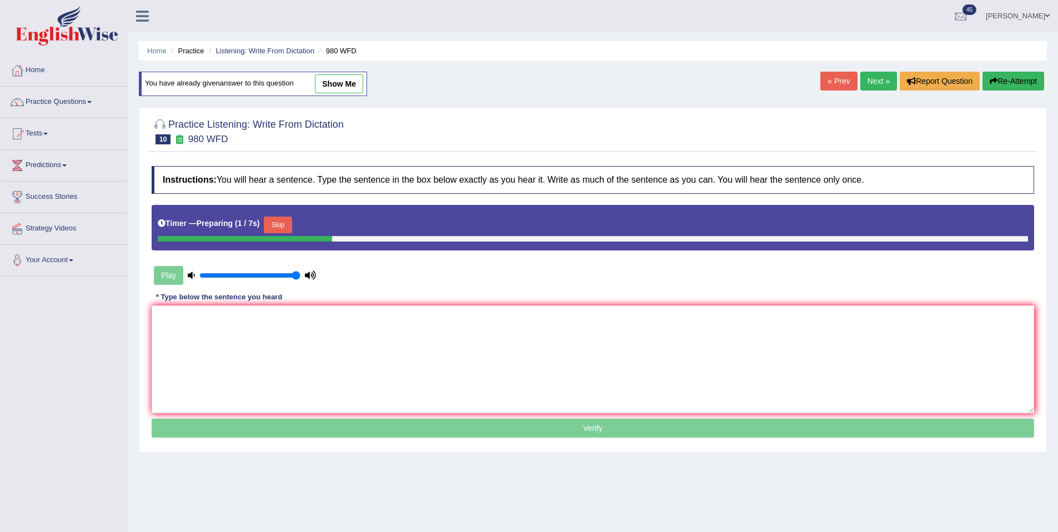
scroll to position [51, 0]
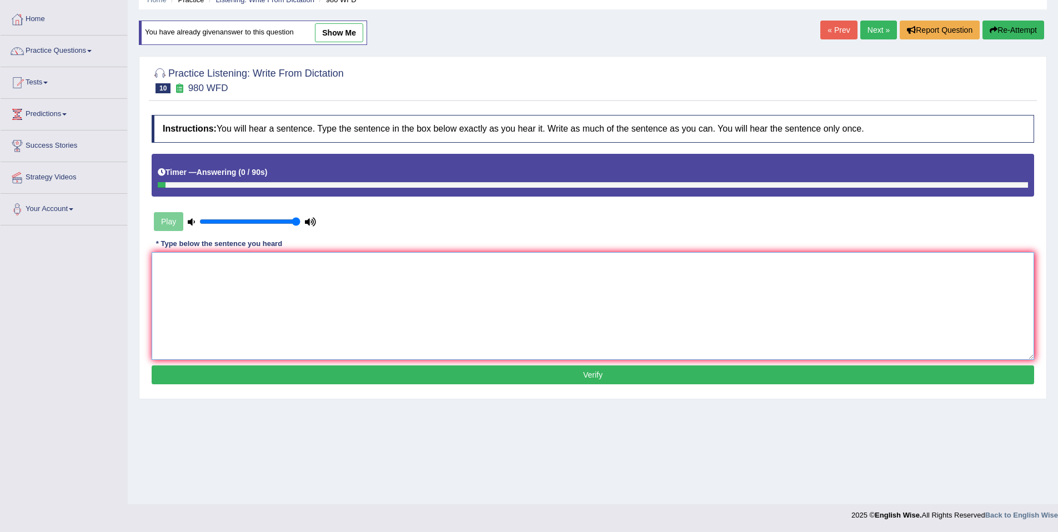
click at [450, 296] on textarea at bounding box center [593, 306] width 883 height 108
click at [865, 29] on link "Next »" at bounding box center [879, 30] width 37 height 19
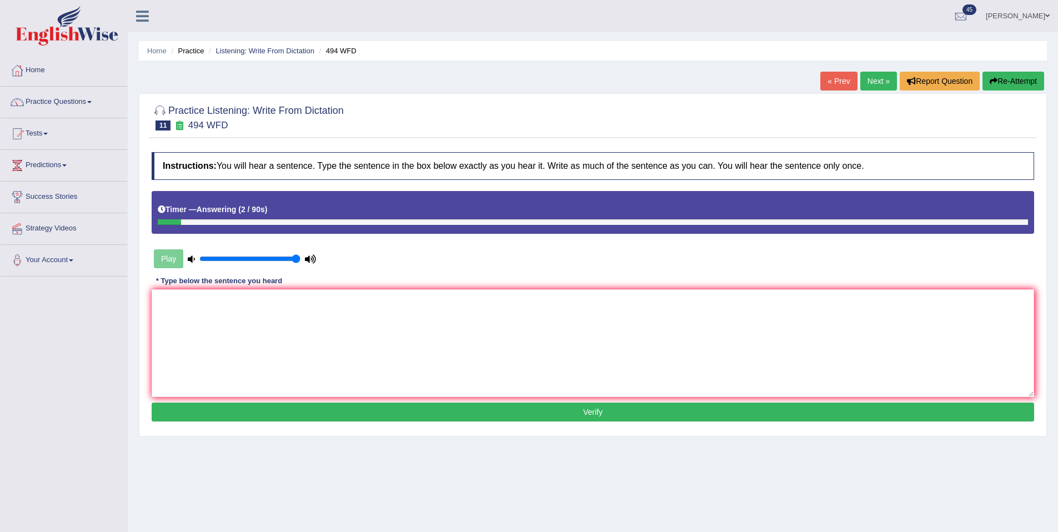
click at [862, 87] on link "Next »" at bounding box center [879, 81] width 37 height 19
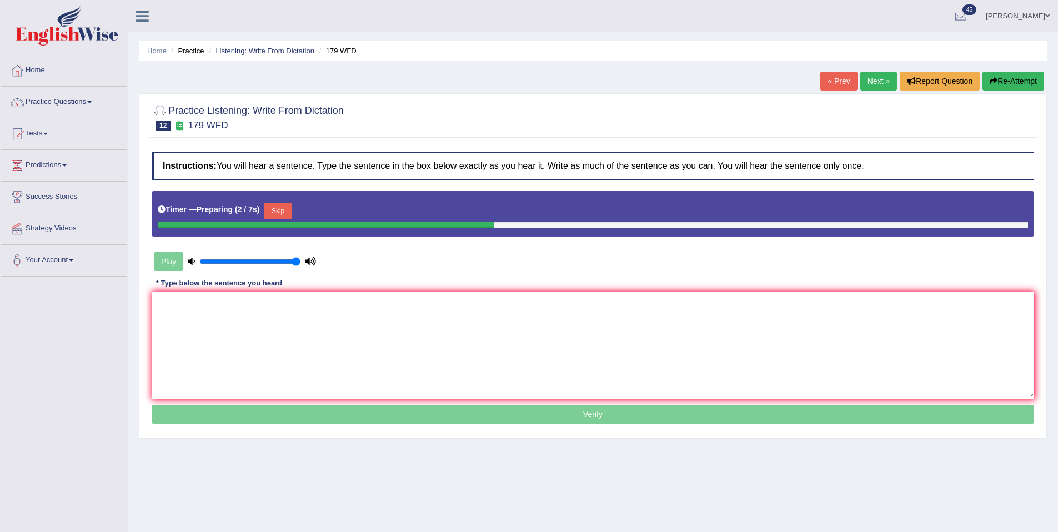
click at [284, 211] on button "Skip" at bounding box center [278, 211] width 28 height 17
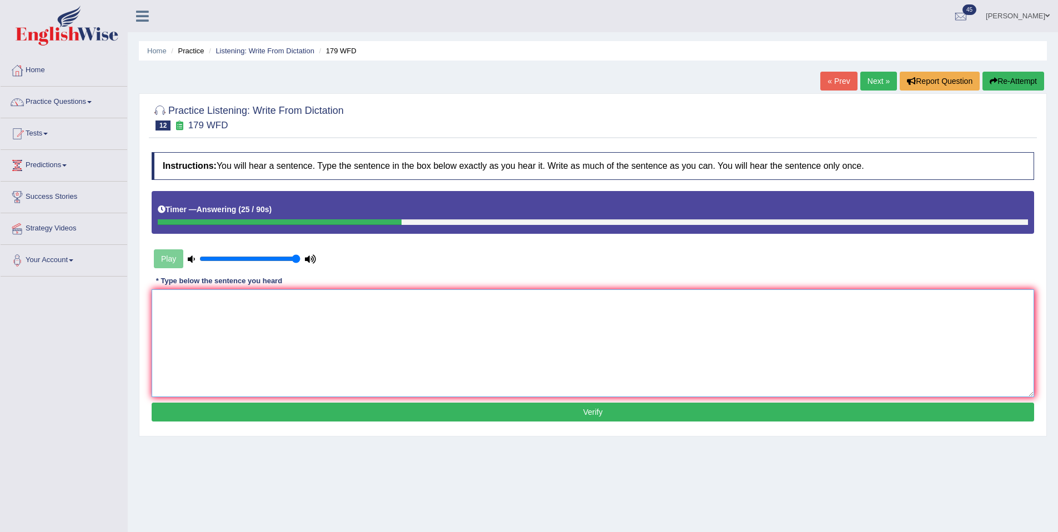
click at [261, 314] on textarea at bounding box center [593, 343] width 883 height 108
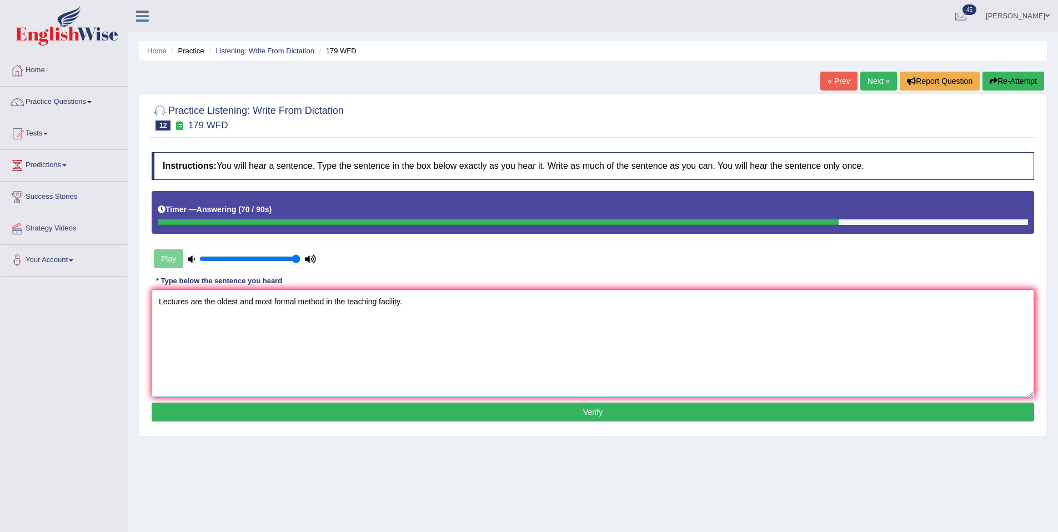
type textarea "Lectures are the oldest and most formal method in the teaching facility."
click at [340, 408] on button "Verify" at bounding box center [593, 412] width 883 height 19
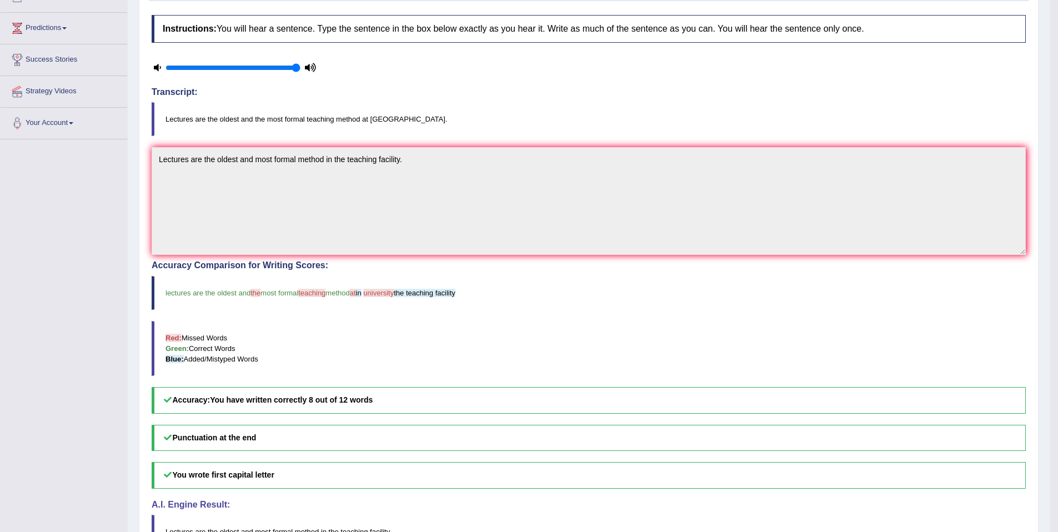
scroll to position [145, 0]
